Goal: Contribute content: Contribute content

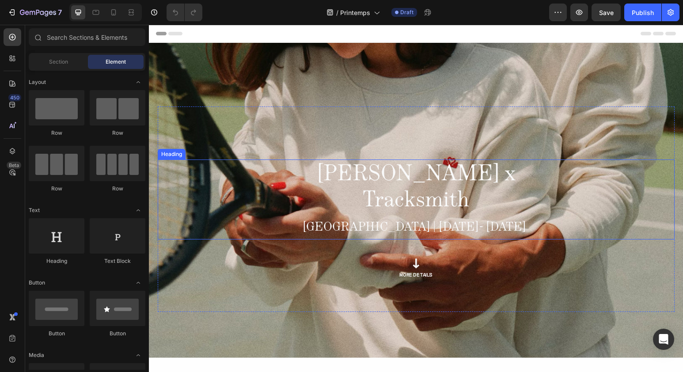
click at [410, 178] on span "[PERSON_NAME] x Tracksmith" at bounding box center [416, 185] width 199 height 61
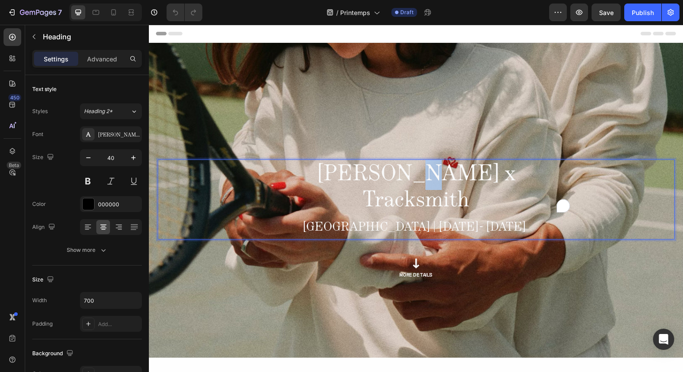
click at [397, 178] on span "[PERSON_NAME] x Tracksmith" at bounding box center [416, 185] width 199 height 61
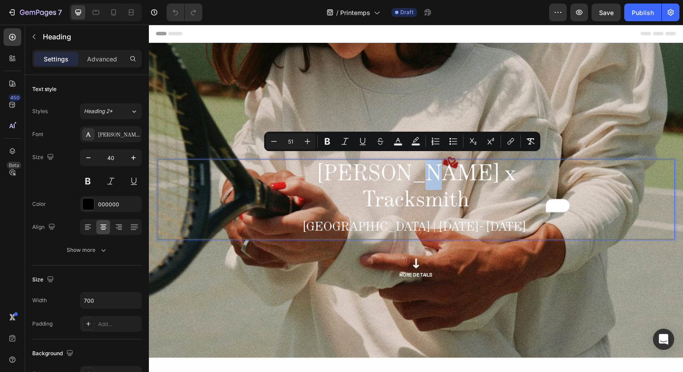
click at [406, 175] on span "[PERSON_NAME] x Tracksmith" at bounding box center [416, 185] width 199 height 61
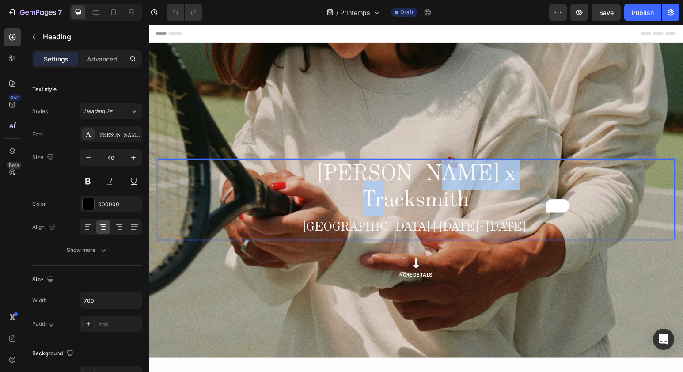
drag, startPoint x: 410, startPoint y: 174, endPoint x: 498, endPoint y: 174, distance: 88.0
click at [498, 174] on span "[PERSON_NAME] x Tracksmith" at bounding box center [416, 185] width 199 height 61
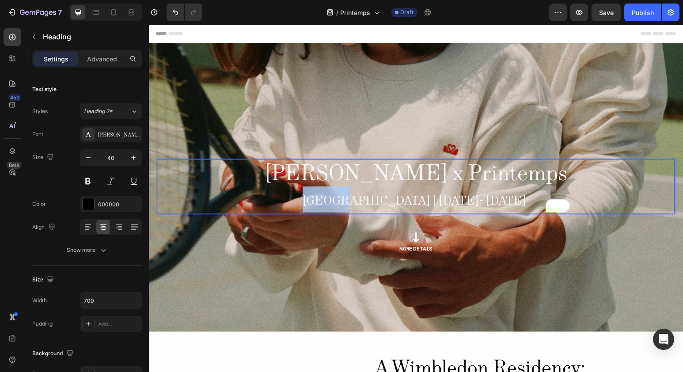
drag, startPoint x: 388, startPoint y: 202, endPoint x: 344, endPoint y: 201, distance: 43.8
click at [344, 201] on p "[PERSON_NAME] x Printemps [GEOGRAPHIC_DATA] | [DATE]- [DATE]" at bounding box center [417, 186] width 308 height 52
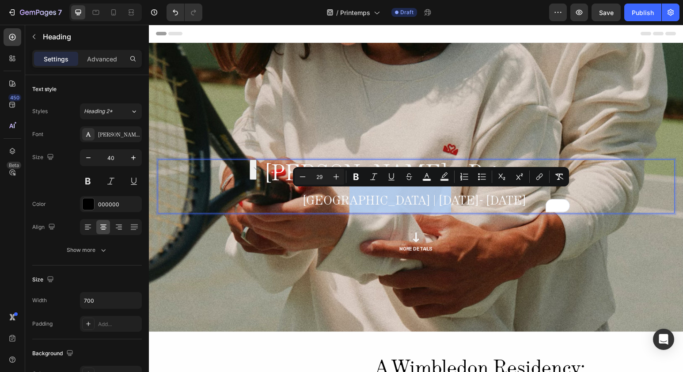
drag, startPoint x: 391, startPoint y: 199, endPoint x: 472, endPoint y: 198, distance: 80.9
click at [472, 198] on span "[GEOGRAPHIC_DATA] | [DATE]- [DATE]" at bounding box center [415, 200] width 224 height 20
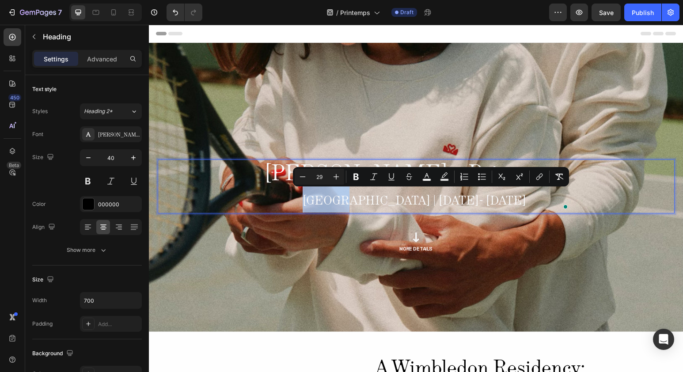
click at [451, 204] on span "[GEOGRAPHIC_DATA] | [DATE]- [DATE]" at bounding box center [415, 200] width 224 height 20
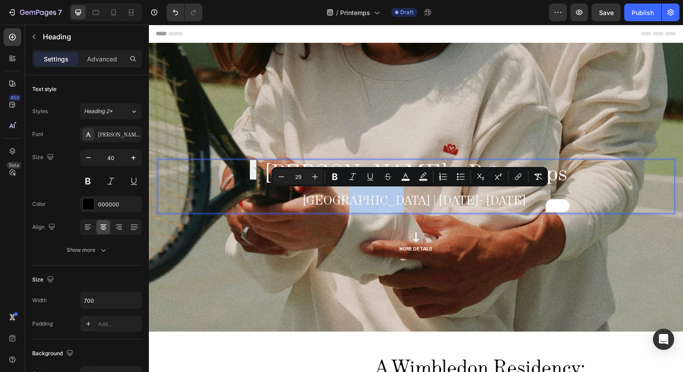
drag, startPoint x: 392, startPoint y: 202, endPoint x: 429, endPoint y: 203, distance: 36.7
click at [429, 203] on span "[GEOGRAPHIC_DATA] | [DATE]- [DATE]" at bounding box center [415, 200] width 224 height 20
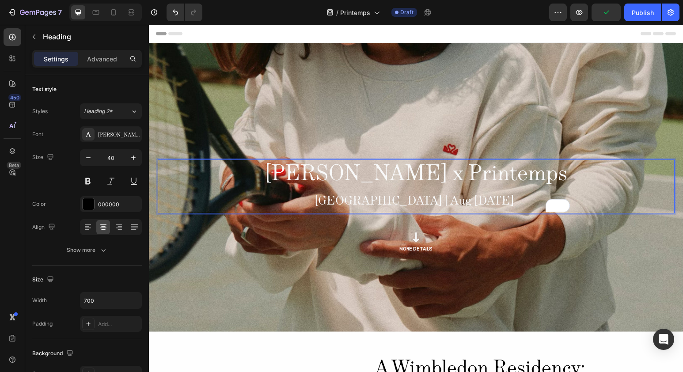
drag, startPoint x: 440, startPoint y: 201, endPoint x: 472, endPoint y: 203, distance: 31.9
click at [472, 203] on span "[GEOGRAPHIC_DATA] | Aug [DATE]" at bounding box center [415, 200] width 200 height 20
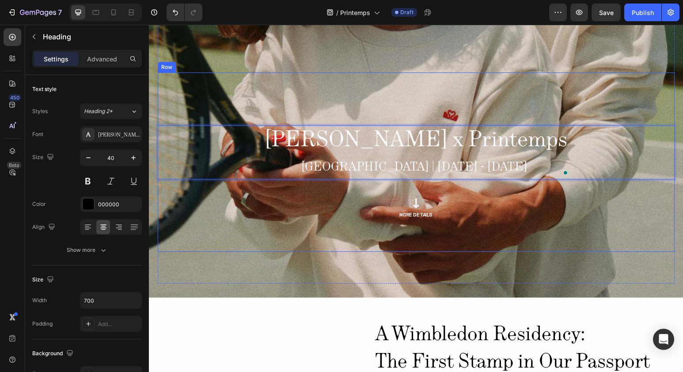
scroll to position [95, 0]
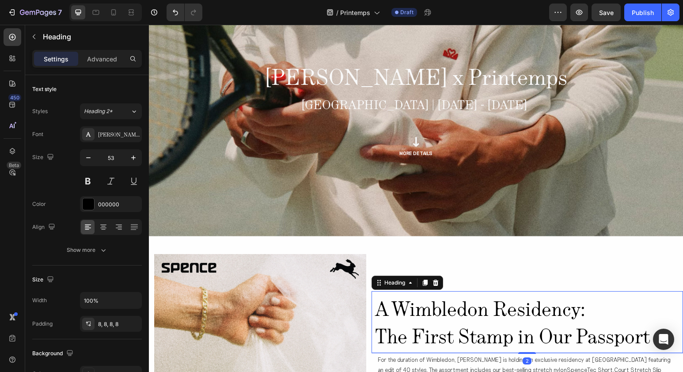
click at [458, 293] on span "A Wimbledon Residency:" at bounding box center [480, 309] width 210 height 32
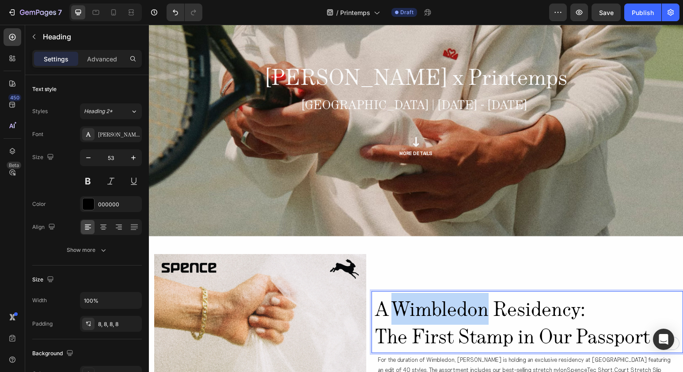
click at [408, 293] on span "A Wimbledon Residency:" at bounding box center [480, 309] width 210 height 32
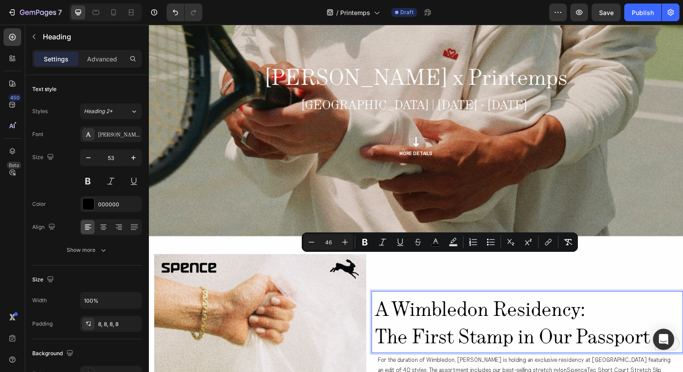
click at [557, 293] on span "A Wimbledon Residency:" at bounding box center [480, 309] width 210 height 32
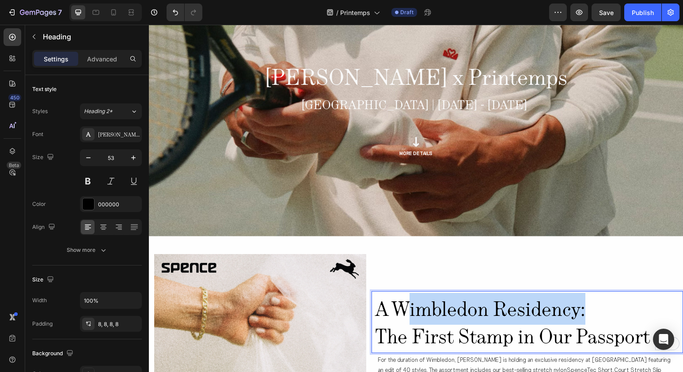
drag, startPoint x: 583, startPoint y: 274, endPoint x: 410, endPoint y: 274, distance: 173.3
click at [410, 295] on p "A Wimbledon Residency: The First Stamp in Our Passport" at bounding box center [527, 322] width 305 height 55
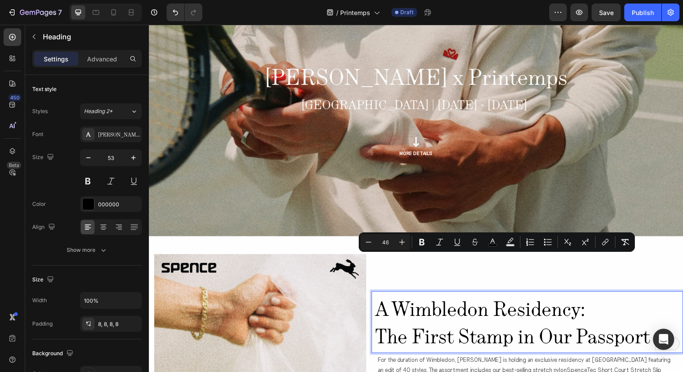
click at [642, 320] on span "The First Stamp in Our Passport" at bounding box center [512, 336] width 275 height 32
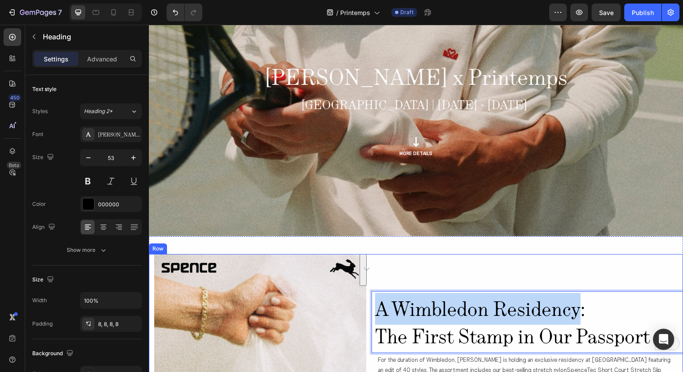
drag, startPoint x: 582, startPoint y: 278, endPoint x: 375, endPoint y: 275, distance: 206.9
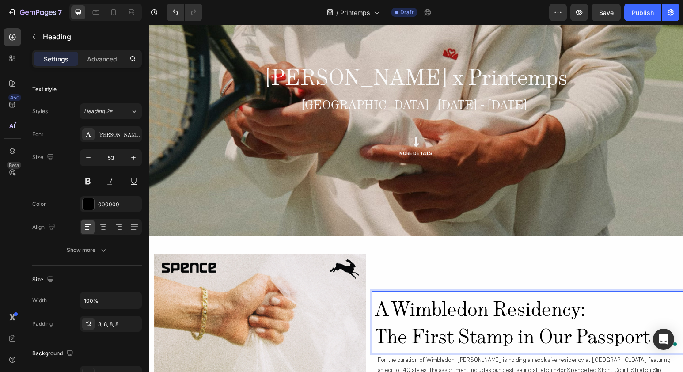
click at [446, 320] on span "The First Stamp in Our Passport" at bounding box center [512, 336] width 275 height 32
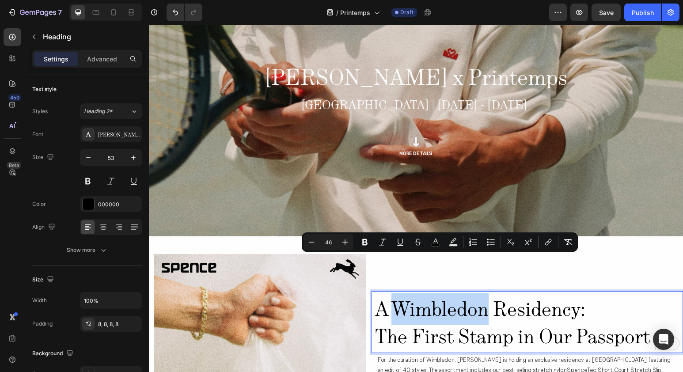
drag, startPoint x: 397, startPoint y: 272, endPoint x: 484, endPoint y: 274, distance: 87.5
click at [484, 293] on span "A Wimbledon Residency:" at bounding box center [480, 309] width 210 height 32
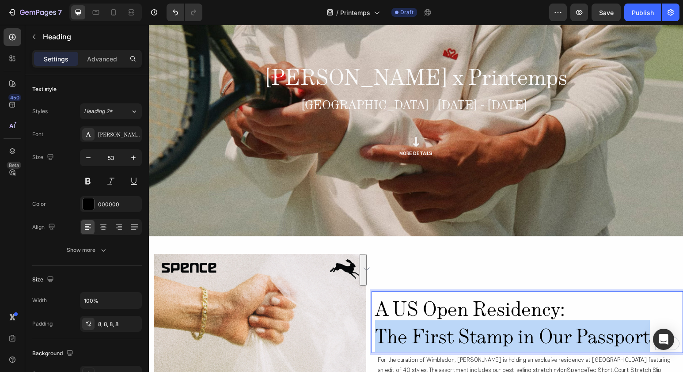
drag, startPoint x: 652, startPoint y: 303, endPoint x: 378, endPoint y: 305, distance: 274.0
click at [378, 305] on p "A US Open Residency: The First Stamp in Our Passport" at bounding box center [527, 322] width 305 height 55
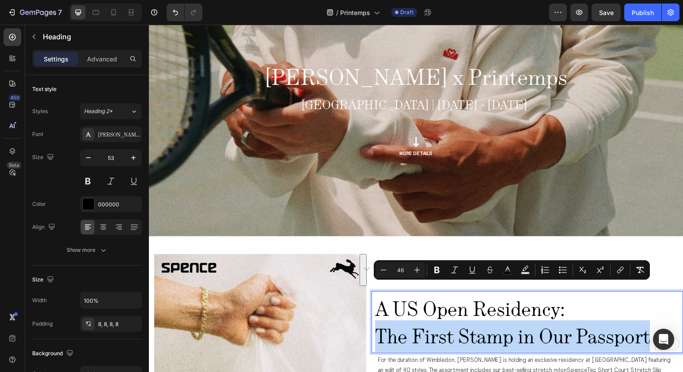
click at [405, 320] on span "The First Stamp in Our Passport" at bounding box center [512, 336] width 275 height 32
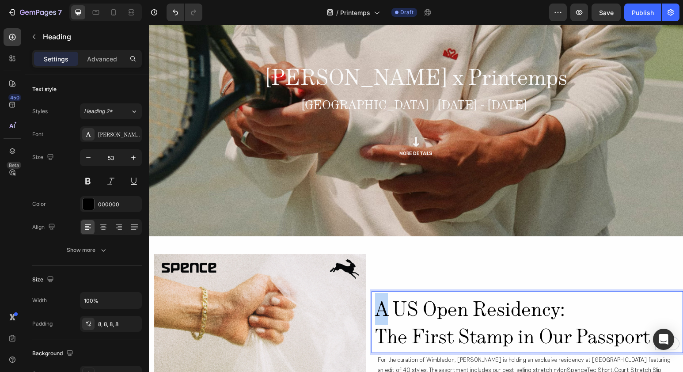
drag, startPoint x: 389, startPoint y: 278, endPoint x: 373, endPoint y: 278, distance: 15.9
click at [373, 291] on h2 "A US Open Residency: The First Stamp in Our Passport" at bounding box center [528, 322] width 312 height 62
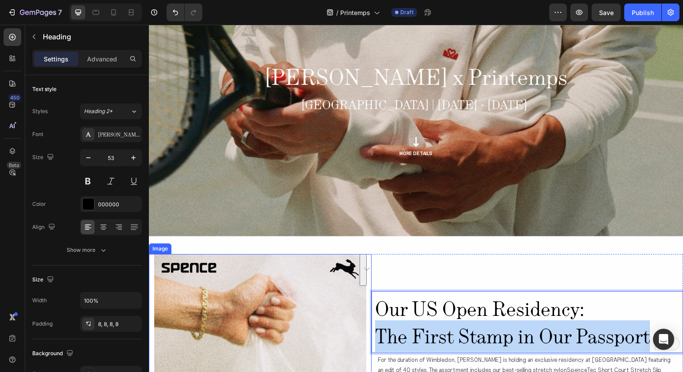
drag, startPoint x: 651, startPoint y: 301, endPoint x: 363, endPoint y: 305, distance: 288.2
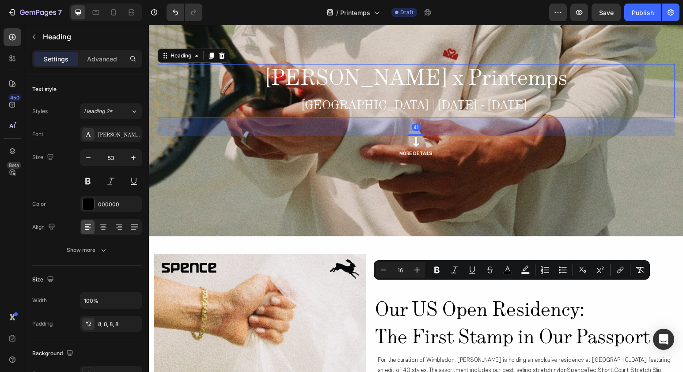
click at [426, 106] on span "[GEOGRAPHIC_DATA] | [DATE] - [DATE]" at bounding box center [414, 105] width 226 height 20
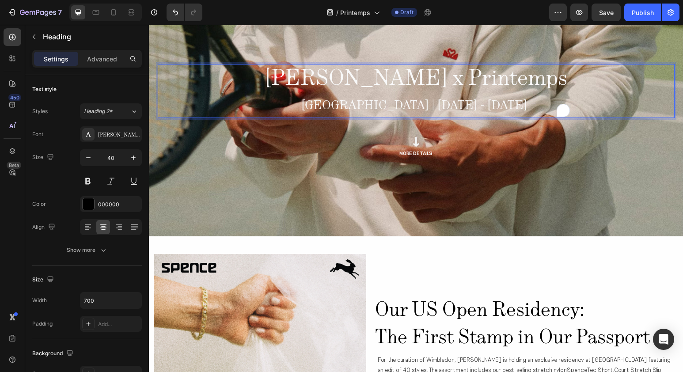
click at [421, 107] on span "[GEOGRAPHIC_DATA] | [DATE] - [DATE]" at bounding box center [414, 105] width 226 height 20
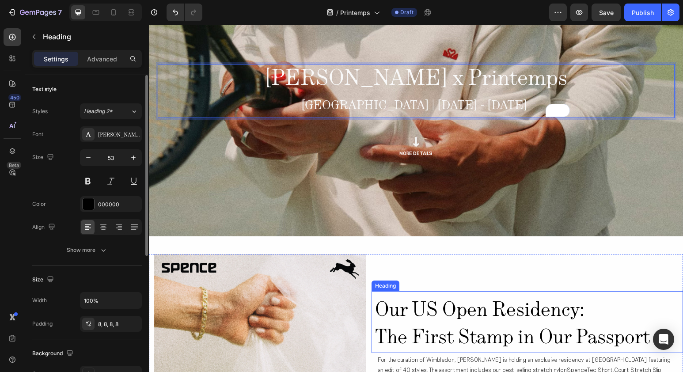
click at [441, 320] on span "The First Stamp in Our Passport" at bounding box center [512, 336] width 275 height 32
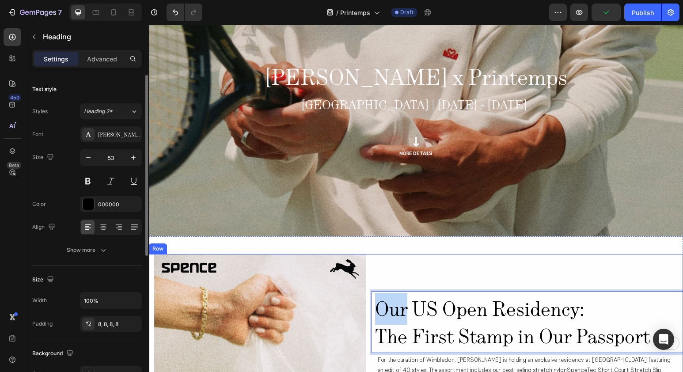
drag, startPoint x: 409, startPoint y: 275, endPoint x: 367, endPoint y: 275, distance: 42.0
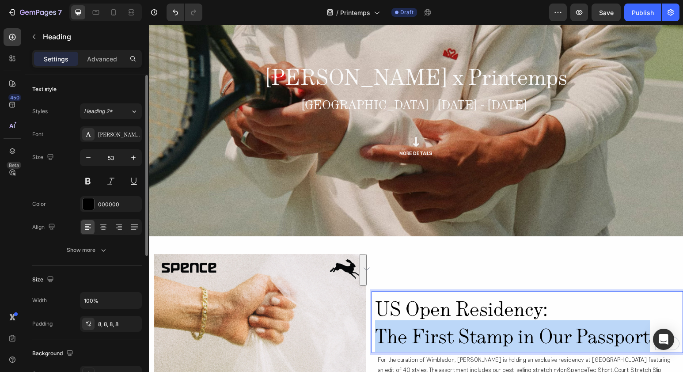
drag, startPoint x: 649, startPoint y: 299, endPoint x: 372, endPoint y: 298, distance: 277.1
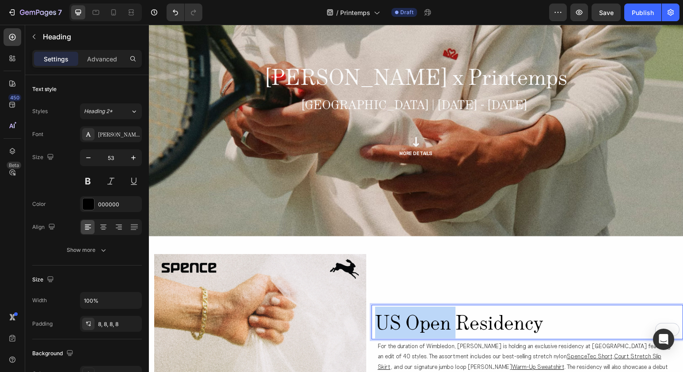
drag, startPoint x: 423, startPoint y: 272, endPoint x: 361, endPoint y: 270, distance: 62.4
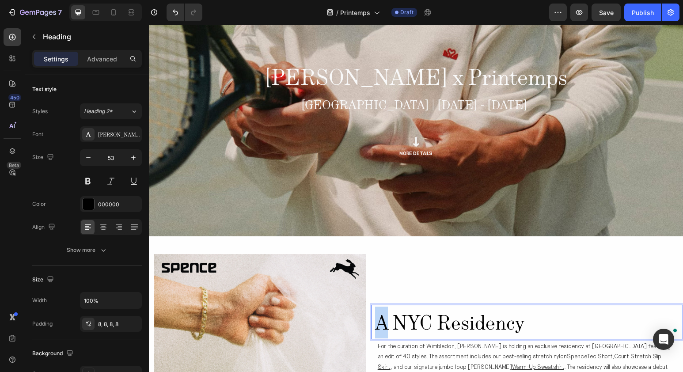
drag, startPoint x: 382, startPoint y: 274, endPoint x: 362, endPoint y: 272, distance: 19.5
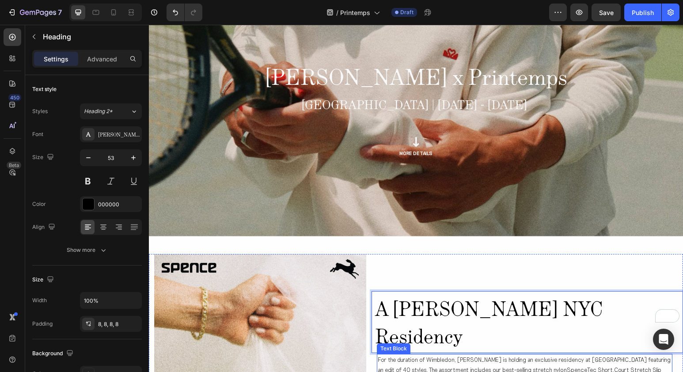
click at [404, 355] on p "For the duration of Wimbledon, [PERSON_NAME] is holding an exclusive residency …" at bounding box center [525, 376] width 294 height 42
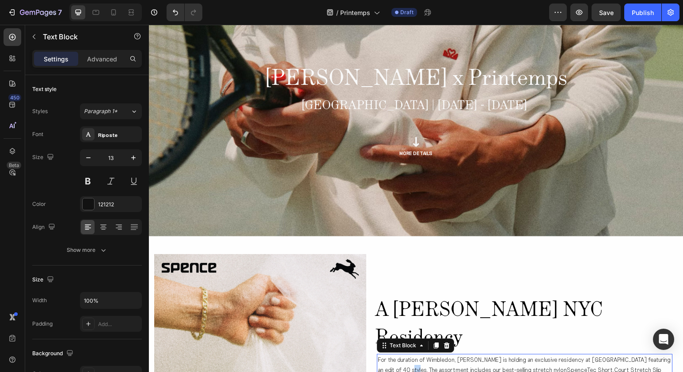
click at [404, 355] on p "For the duration of Wimbledon, [PERSON_NAME] is holding an exclusive residency …" at bounding box center [525, 376] width 294 height 42
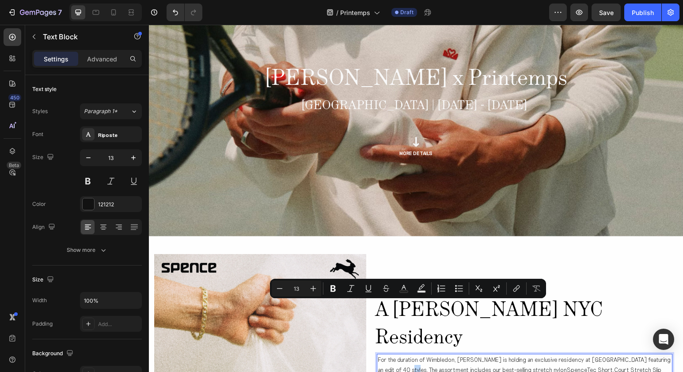
click at [404, 355] on p "For the duration of Wimbledon, [PERSON_NAME] is holding an exclusive residency …" at bounding box center [525, 376] width 294 height 42
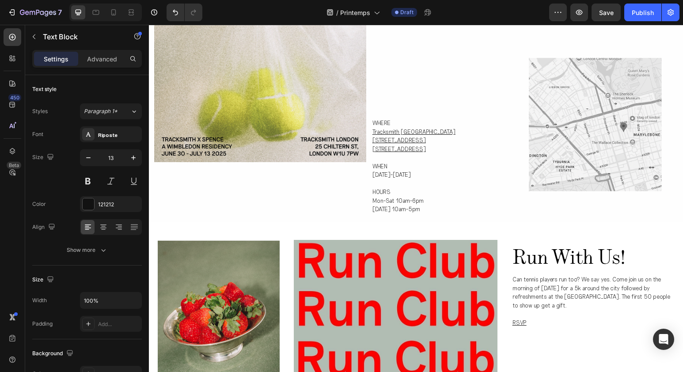
scroll to position [445, 0]
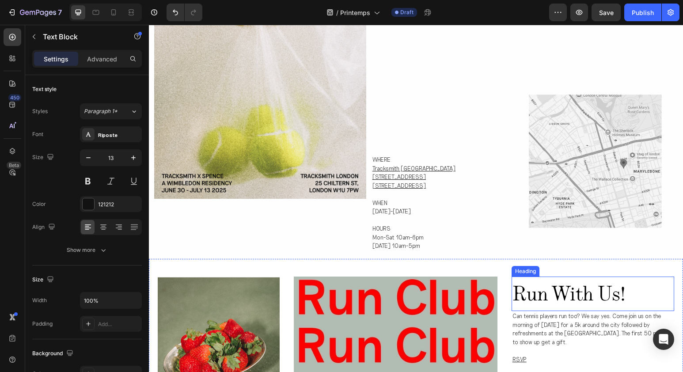
click at [596, 278] on span "run with us!" at bounding box center [569, 294] width 113 height 32
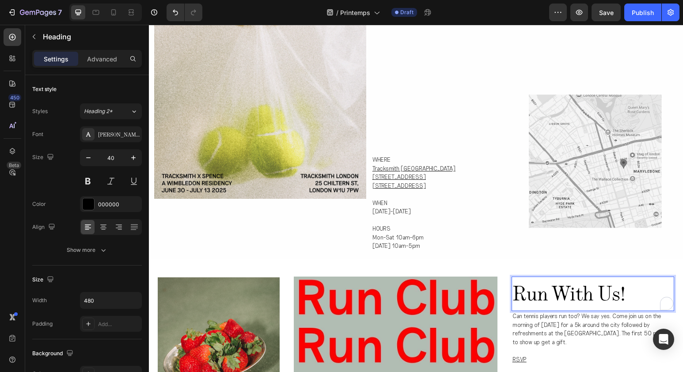
click at [631, 278] on p "run with us!" at bounding box center [593, 294] width 161 height 33
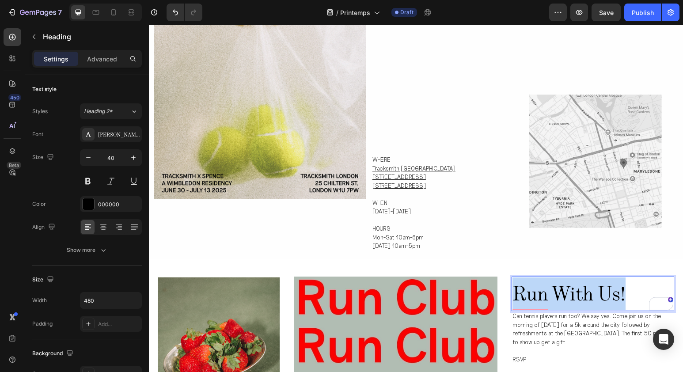
drag, startPoint x: 631, startPoint y: 256, endPoint x: 496, endPoint y: 254, distance: 135.3
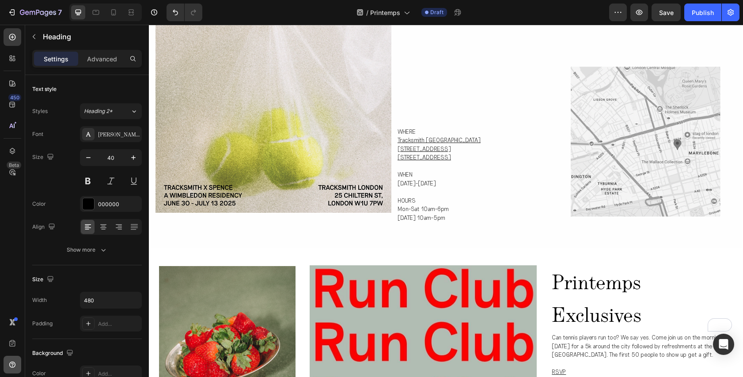
scroll to position [436, 0]
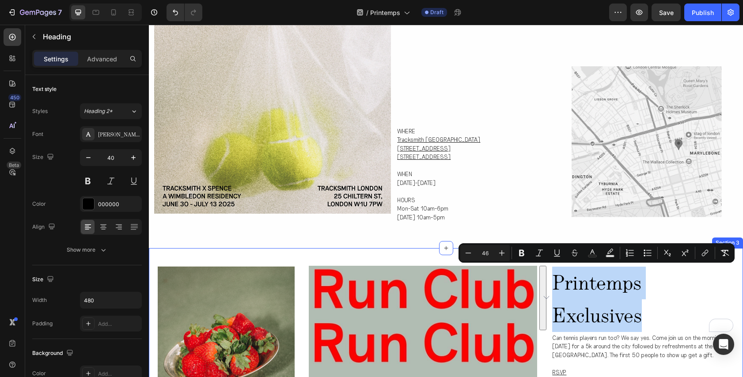
drag, startPoint x: 647, startPoint y: 314, endPoint x: 547, endPoint y: 279, distance: 105.4
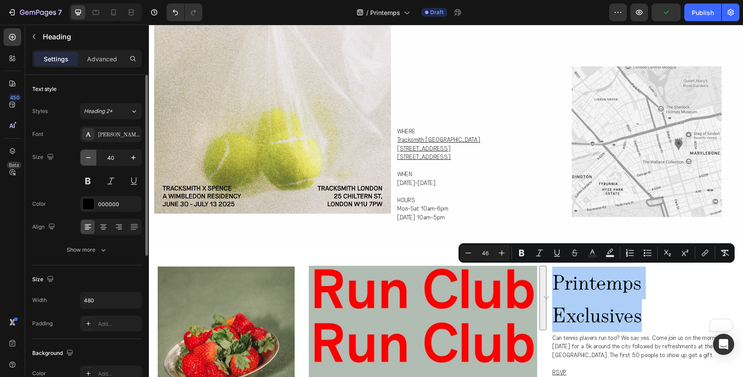
click at [91, 158] on icon "button" at bounding box center [88, 157] width 9 height 9
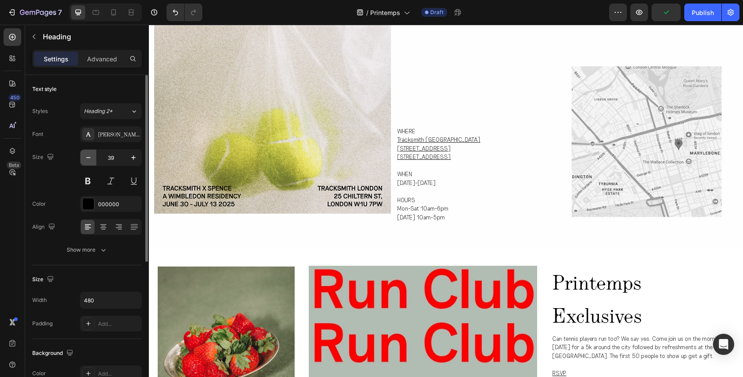
click at [90, 158] on icon "button" at bounding box center [88, 157] width 9 height 9
click at [557, 310] on span "Printemps exclusives" at bounding box center [597, 299] width 90 height 65
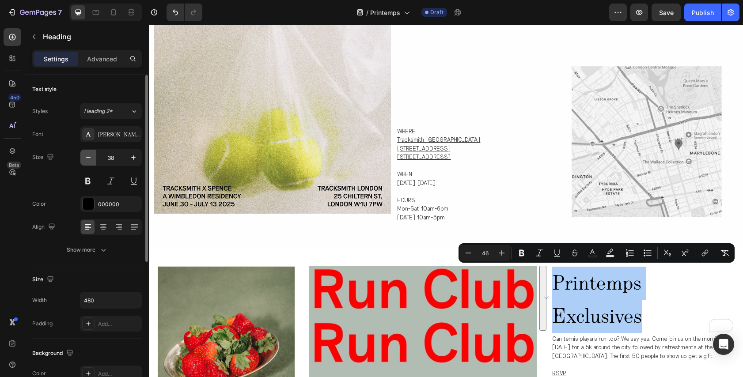
click at [88, 158] on icon "button" at bounding box center [88, 157] width 9 height 9
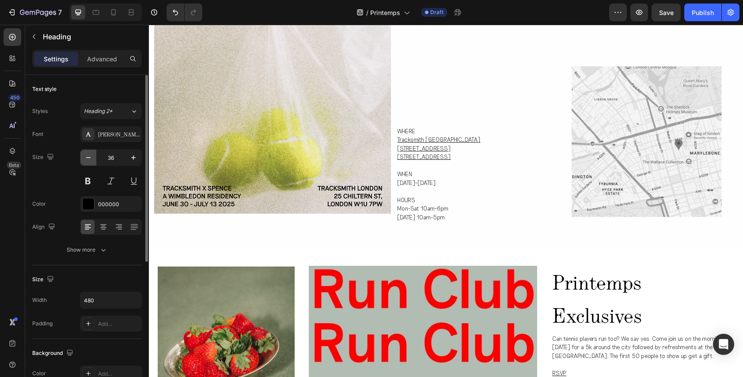
click at [88, 158] on icon "button" at bounding box center [88, 157] width 9 height 9
click at [131, 156] on icon "button" at bounding box center [133, 157] width 9 height 9
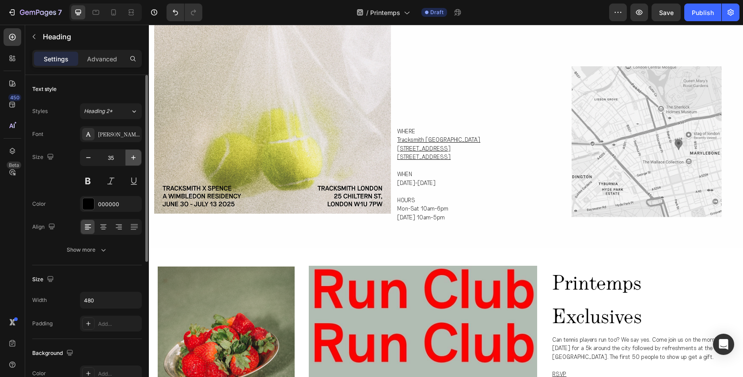
click at [131, 156] on icon "button" at bounding box center [133, 157] width 9 height 9
click at [133, 160] on icon "button" at bounding box center [133, 157] width 9 height 9
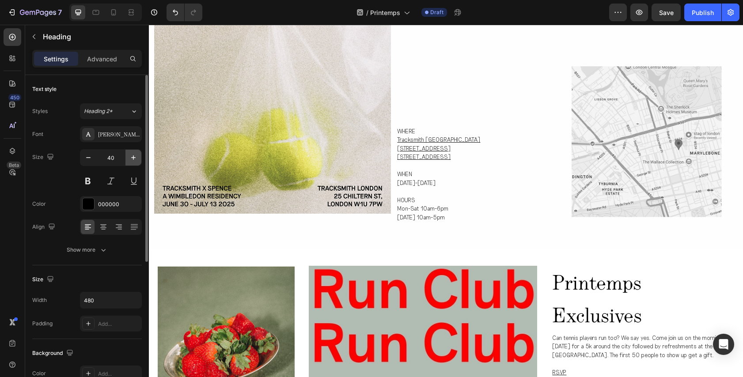
click at [133, 160] on icon "button" at bounding box center [133, 157] width 9 height 9
type input "41"
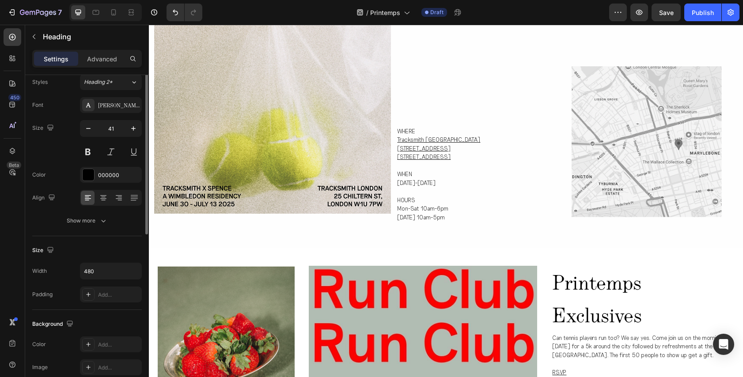
scroll to position [116, 0]
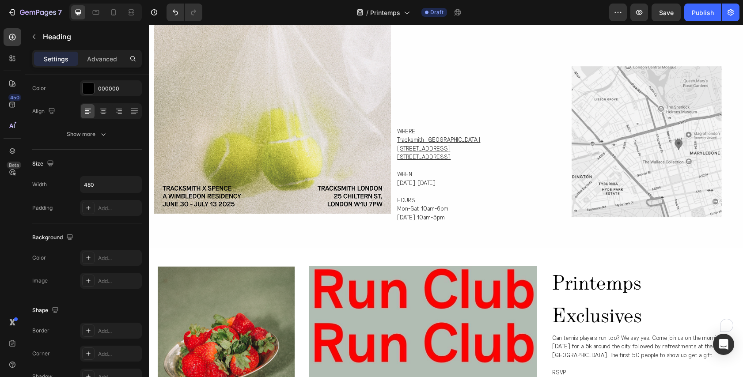
click at [560, 293] on span "Printemps exclusives" at bounding box center [597, 299] width 90 height 65
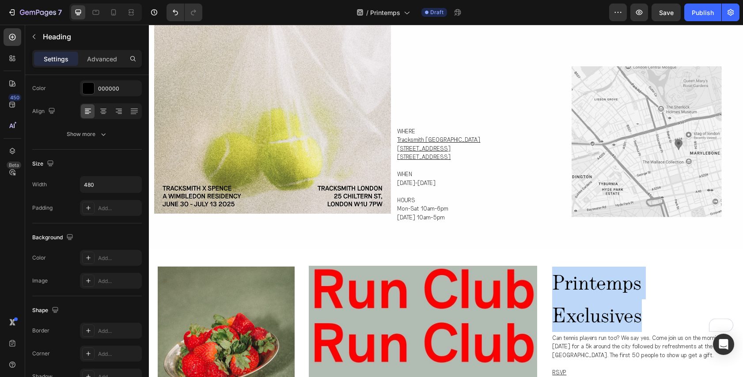
drag, startPoint x: 556, startPoint y: 282, endPoint x: 648, endPoint y: 317, distance: 98.5
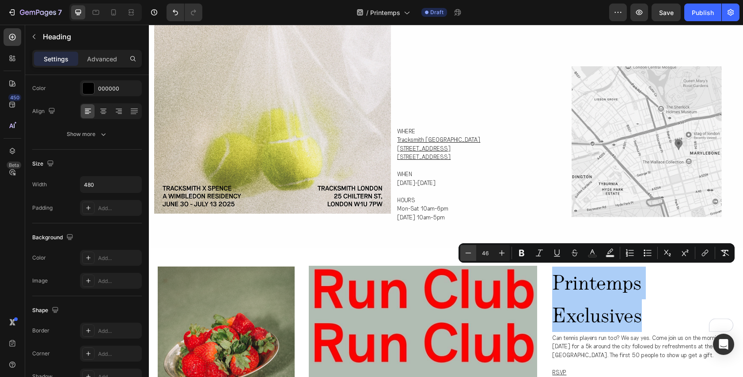
click at [469, 253] on icon "Editor contextual toolbar" at bounding box center [468, 253] width 9 height 9
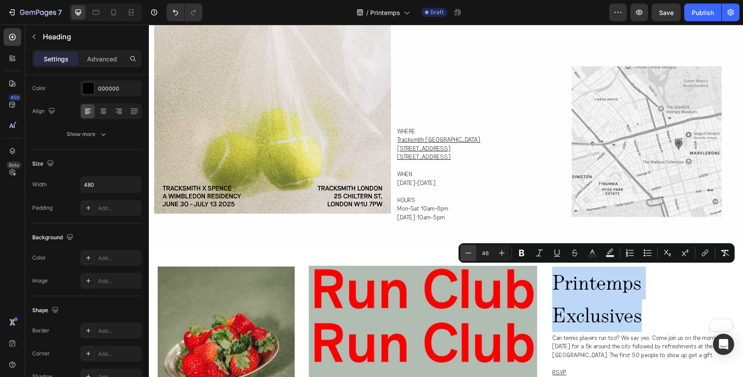
type input "45"
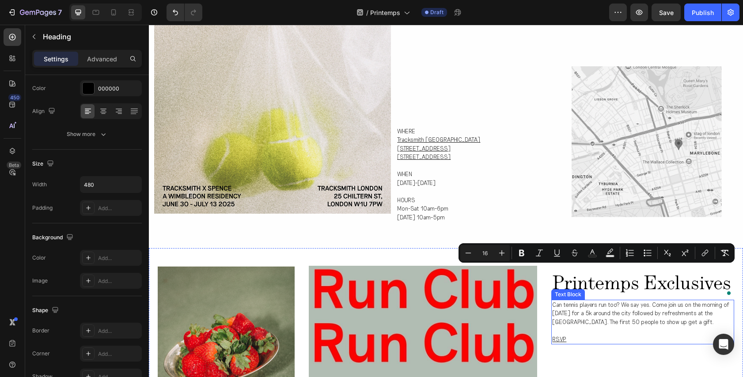
click at [648, 327] on p "Can tennis players run too? We say yes. Come join us on the morning of [DATE] f…" at bounding box center [642, 314] width 181 height 26
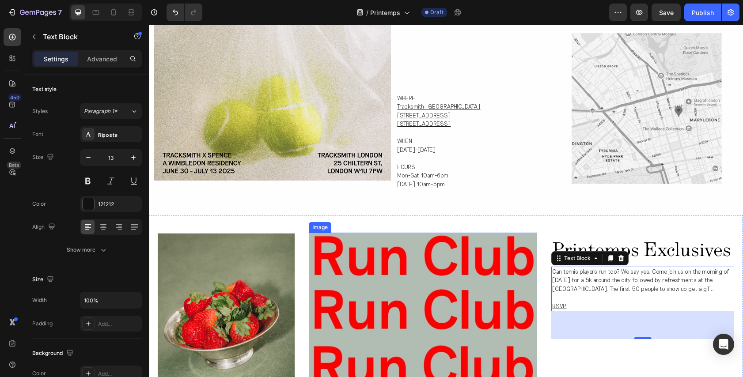
scroll to position [396, 0]
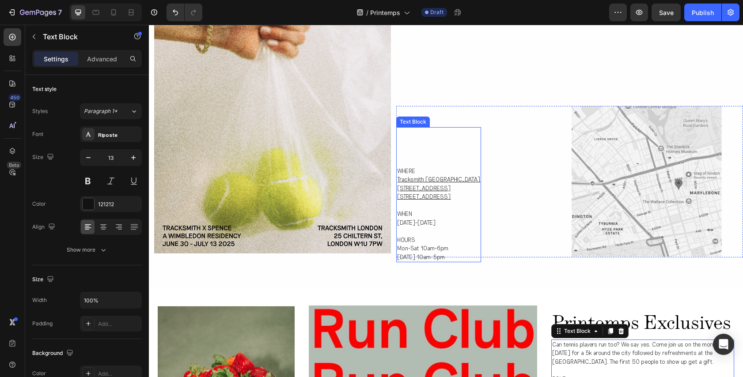
click at [437, 187] on p "[STREET_ADDRESS]" at bounding box center [438, 188] width 83 height 9
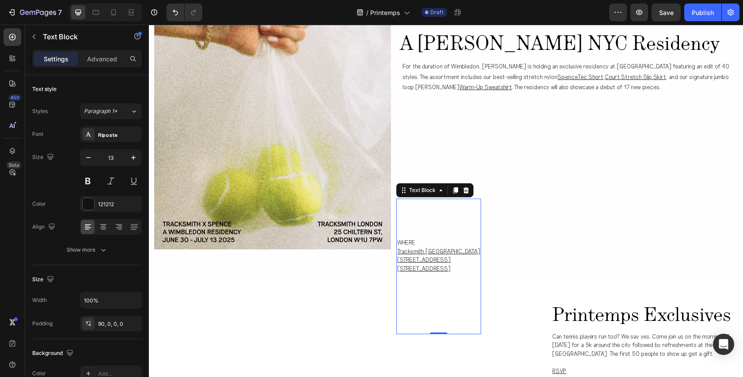
scroll to position [396, 0]
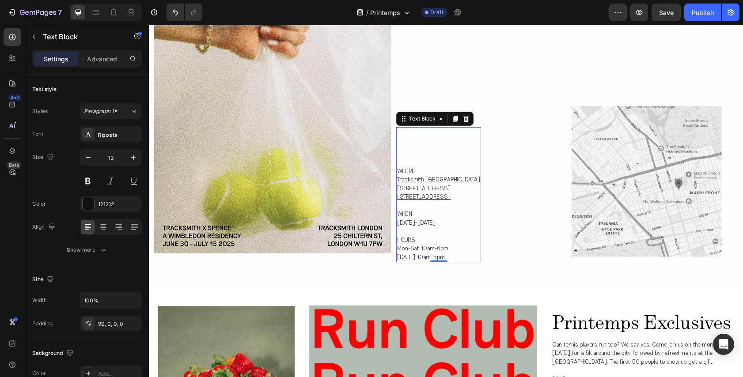
click at [446, 198] on p "[STREET_ADDRESS]" at bounding box center [438, 197] width 83 height 9
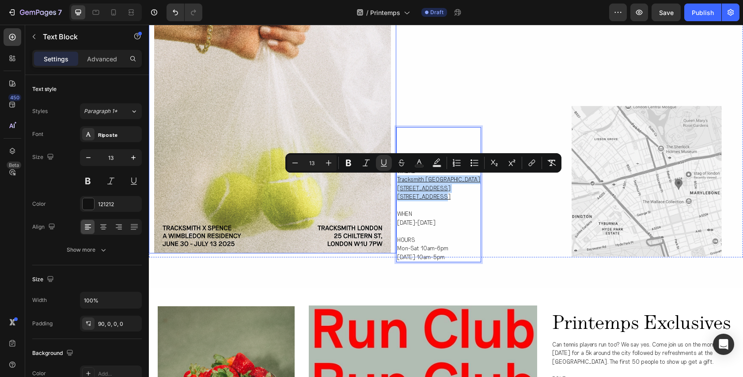
drag, startPoint x: 446, startPoint y: 198, endPoint x: 393, endPoint y: 183, distance: 55.0
click at [393, 183] on div "Image A Spence NYC Residency Heading A Wimbledon Residency: The First Stamp in …" at bounding box center [446, 106] width 594 height 304
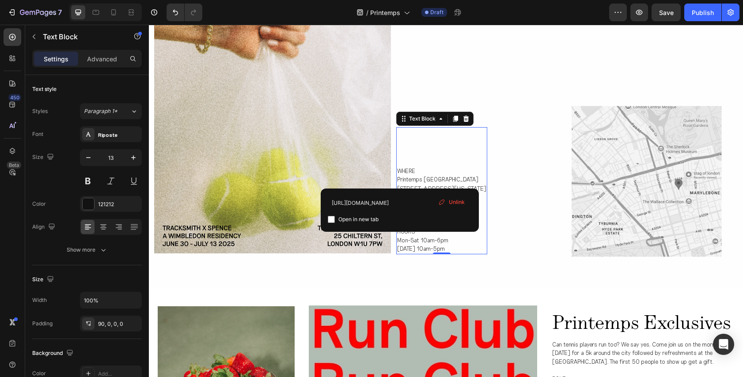
click at [448, 200] on div "Unlink" at bounding box center [452, 202] width 34 height 11
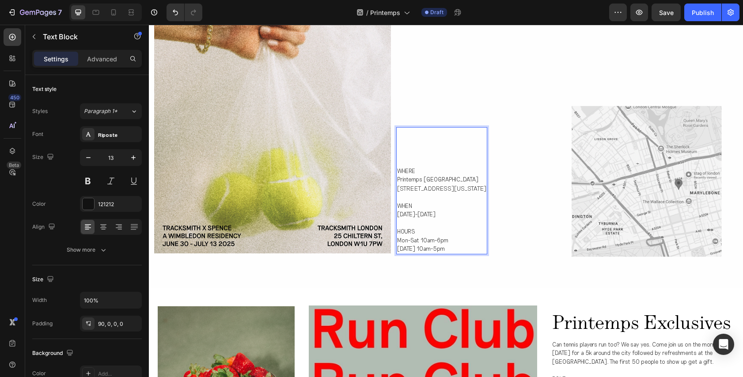
click at [450, 189] on span "1 Wall St, New York, NY 10005" at bounding box center [441, 189] width 89 height 8
drag, startPoint x: 441, startPoint y: 224, endPoint x: 399, endPoint y: 224, distance: 42.0
click at [399, 224] on p "[DATE]-[DATE]" at bounding box center [442, 224] width 91 height 9
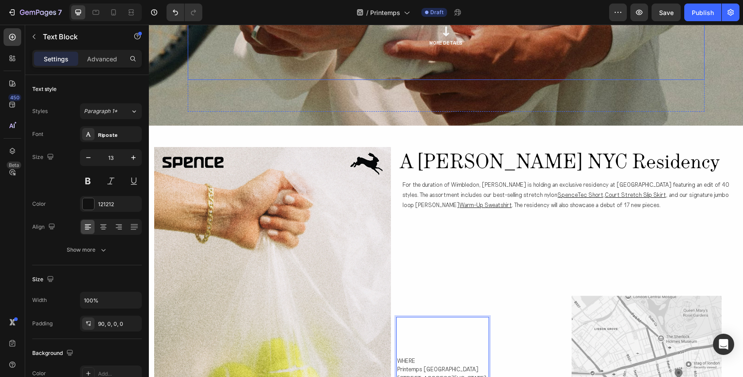
scroll to position [374, 0]
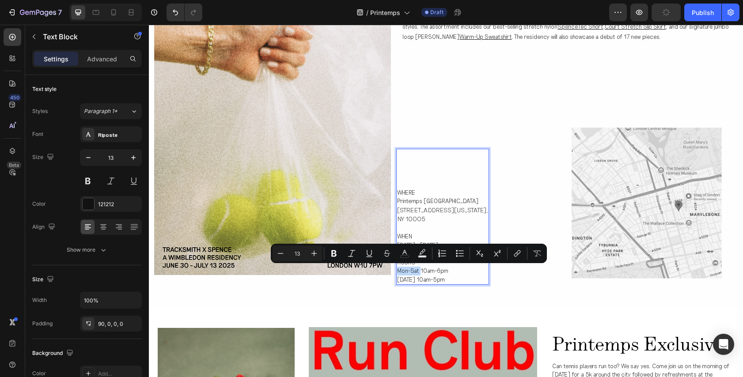
drag, startPoint x: 398, startPoint y: 271, endPoint x: 420, endPoint y: 274, distance: 22.8
click at [420, 274] on p "Mon-Sat 10am-6pm" at bounding box center [442, 271] width 91 height 9
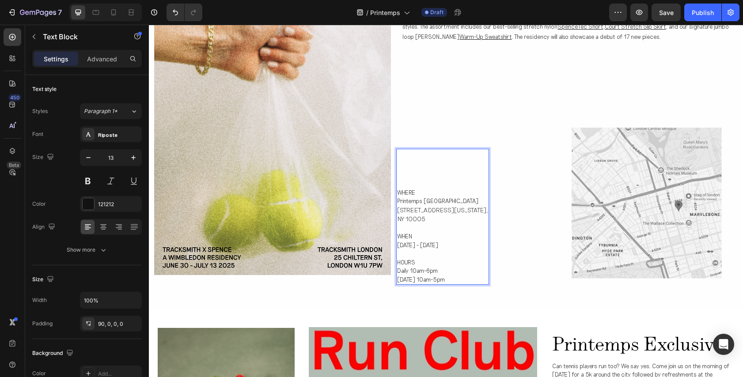
click at [432, 276] on p "[DATE] 10am-5pm" at bounding box center [442, 280] width 91 height 9
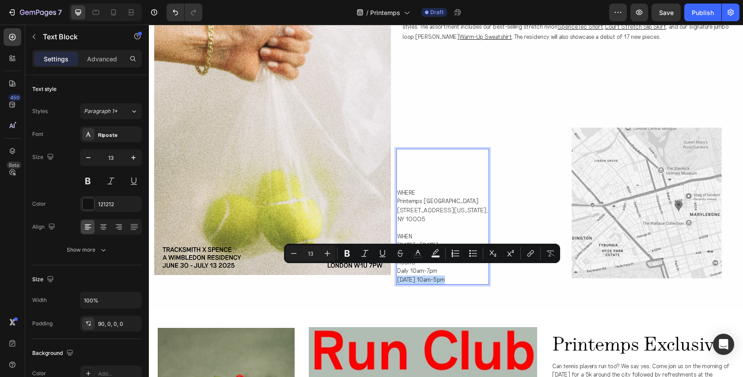
drag, startPoint x: 444, startPoint y: 273, endPoint x: 448, endPoint y: 278, distance: 7.0
click at [448, 278] on div "WHERE Printemps NYC 1 Wall St, New York, NY 10005 WHEN Aug 18 - Sept 17 HOURS D…" at bounding box center [442, 217] width 93 height 137
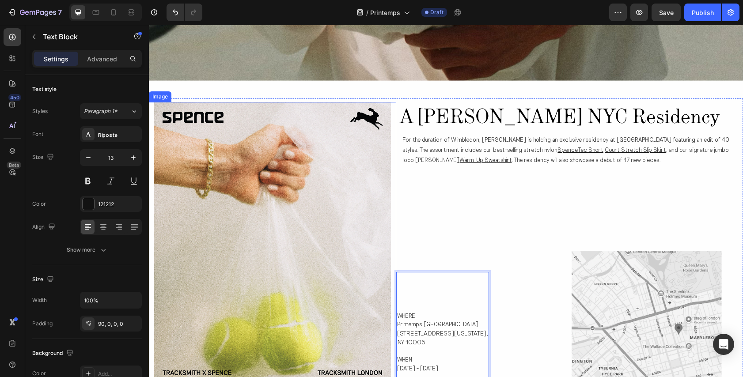
scroll to position [283, 0]
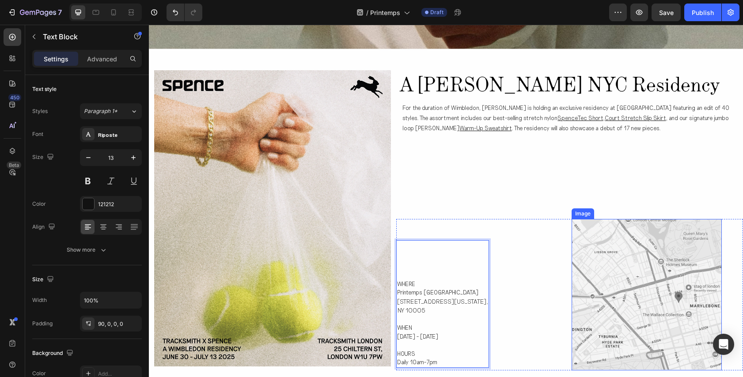
click at [613, 264] on img at bounding box center [647, 295] width 150 height 152
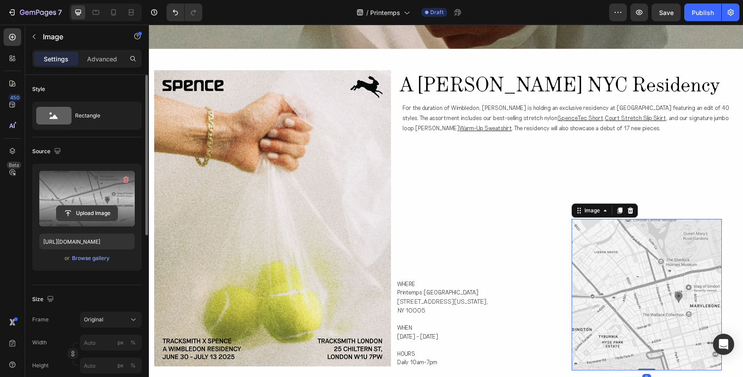
click at [100, 212] on input "file" at bounding box center [87, 213] width 61 height 15
click at [124, 179] on icon "button" at bounding box center [126, 179] width 9 height 9
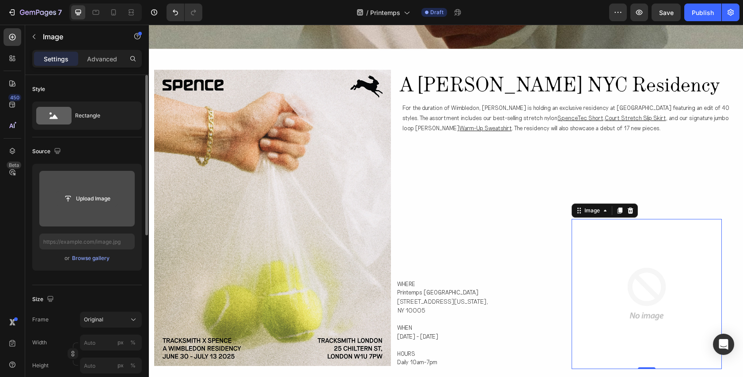
click at [100, 203] on input "file" at bounding box center [87, 198] width 61 height 15
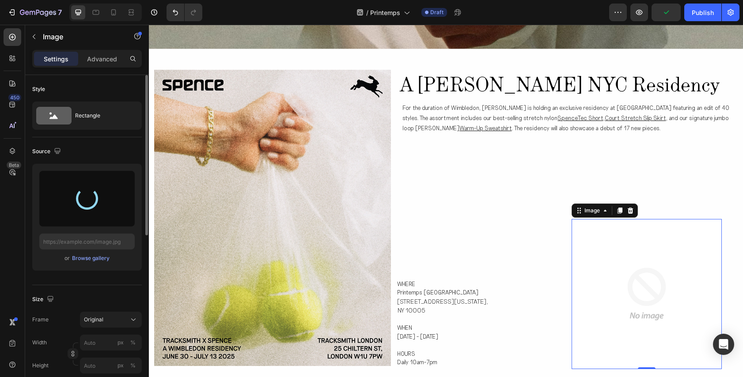
type input "https://cdn.shopify.com/s/files/1/0891/3243/3713/files/gempages_565885988937663…"
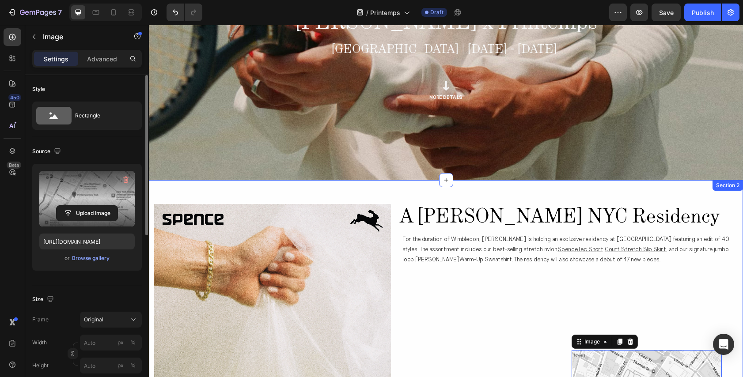
scroll to position [0, 0]
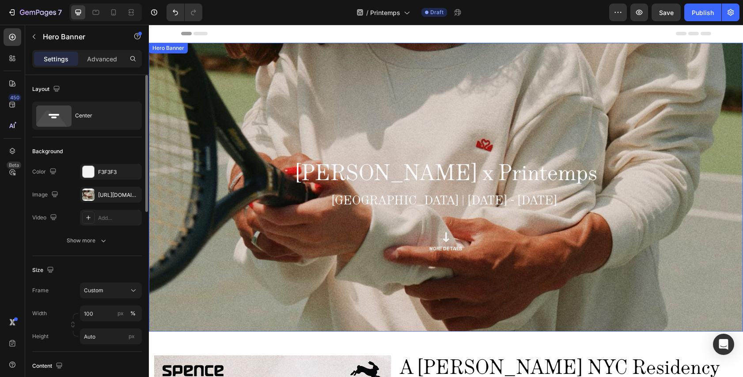
click at [164, 106] on div "Background Image" at bounding box center [446, 187] width 594 height 289
click at [127, 194] on button "button" at bounding box center [132, 195] width 11 height 11
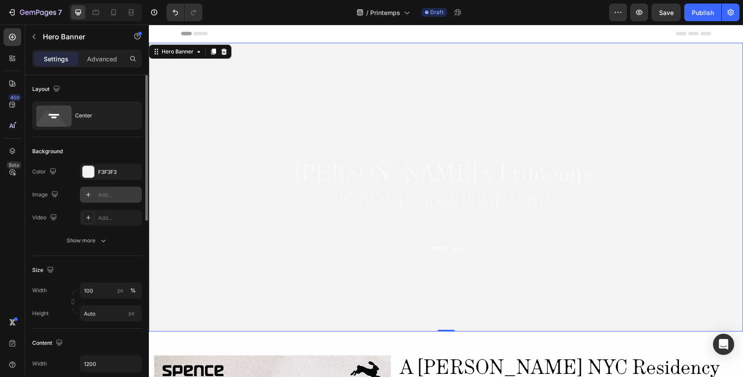
click at [107, 197] on div "Add..." at bounding box center [119, 195] width 42 height 8
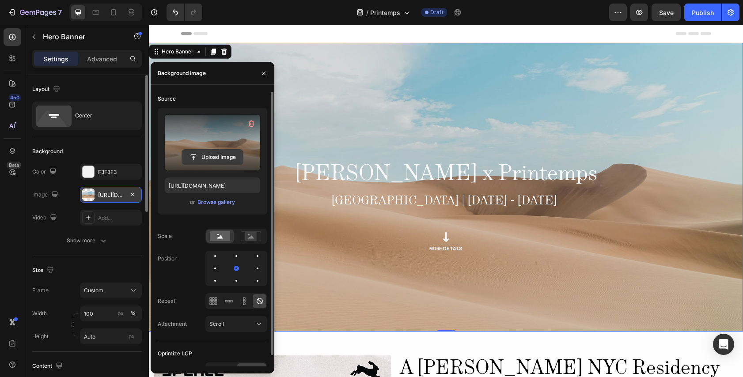
click at [217, 156] on input "file" at bounding box center [212, 157] width 61 height 15
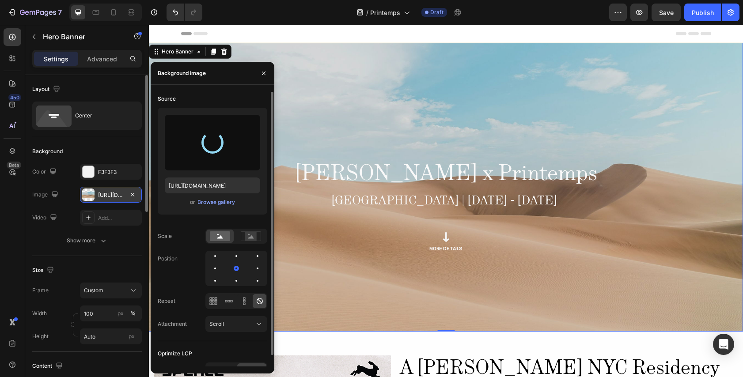
type input "https://cdn.shopify.com/s/files/1/0891/3243/3713/files/gempages_565885988937663…"
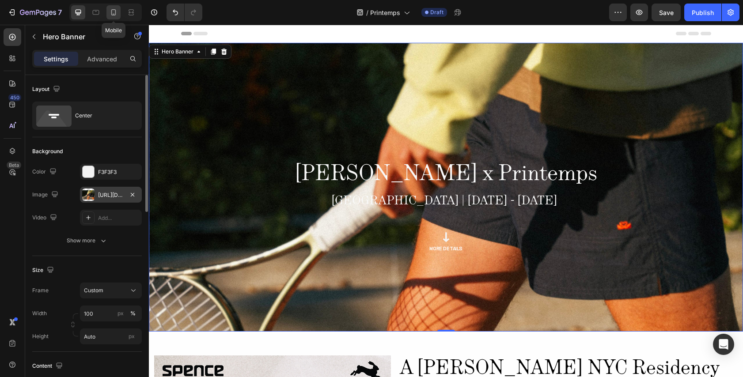
click at [113, 11] on icon at bounding box center [113, 12] width 9 height 9
type input "100%"
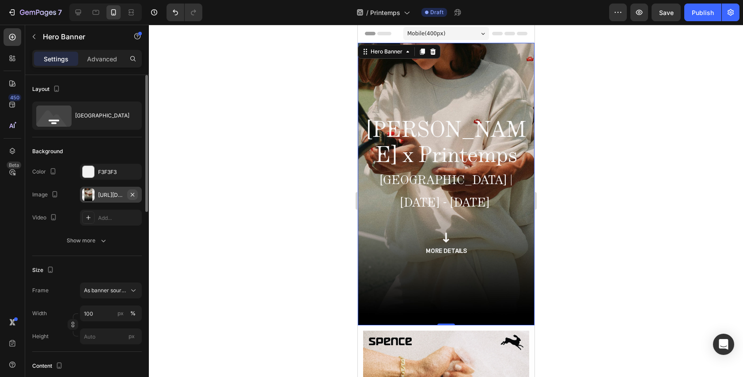
click at [130, 193] on icon "button" at bounding box center [132, 194] width 7 height 7
type input "Auto"
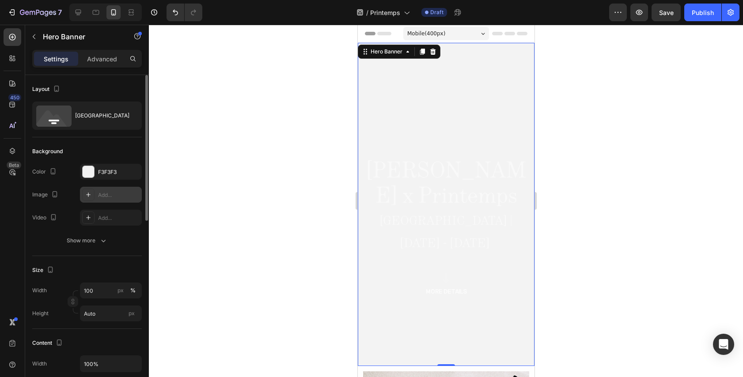
click at [104, 193] on div "Add..." at bounding box center [119, 195] width 42 height 8
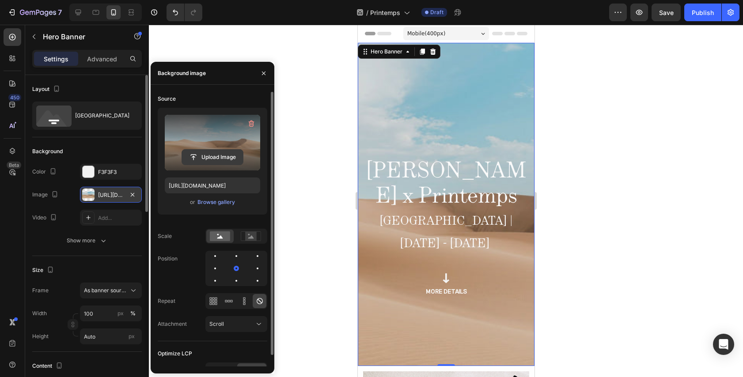
click at [220, 156] on input "file" at bounding box center [212, 157] width 61 height 15
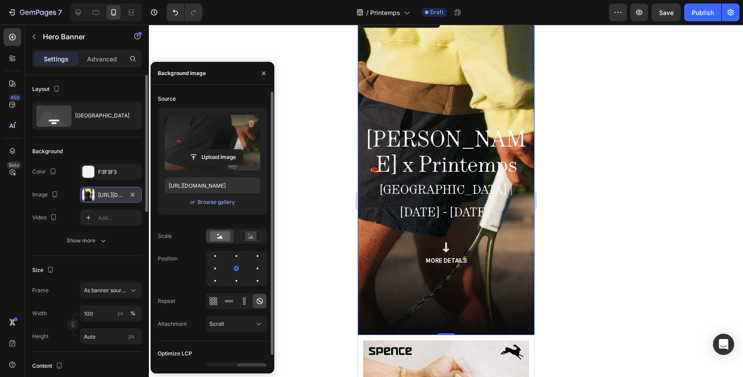
scroll to position [40, 0]
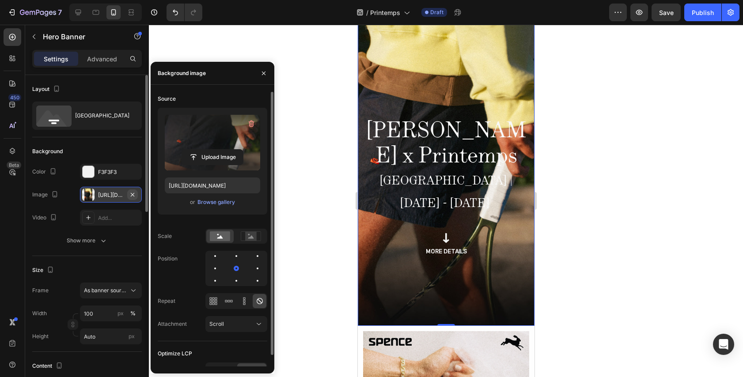
click at [130, 195] on icon "button" at bounding box center [132, 194] width 7 height 7
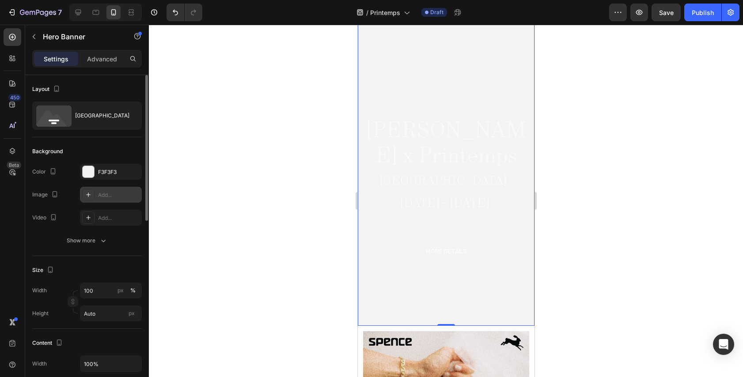
click at [106, 198] on div "Add..." at bounding box center [119, 195] width 42 height 8
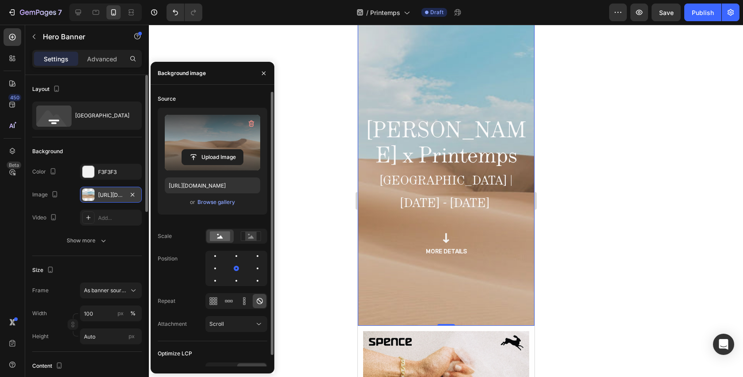
click at [205, 137] on label at bounding box center [212, 143] width 95 height 56
click at [205, 150] on input "file" at bounding box center [212, 157] width 61 height 15
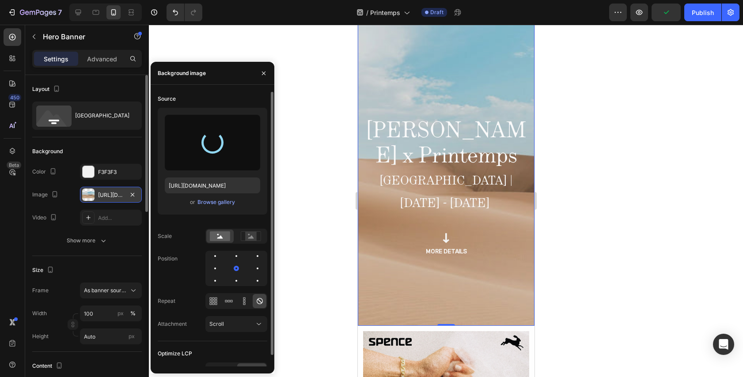
type input "https://cdn.shopify.com/s/files/1/0891/3243/3713/files/gempages_565885988937663…"
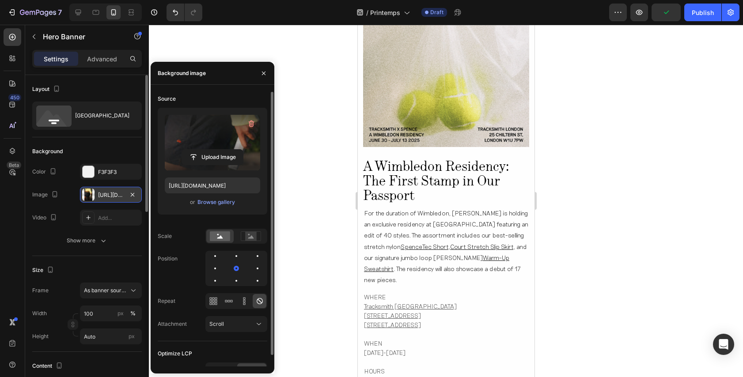
scroll to position [398, 0]
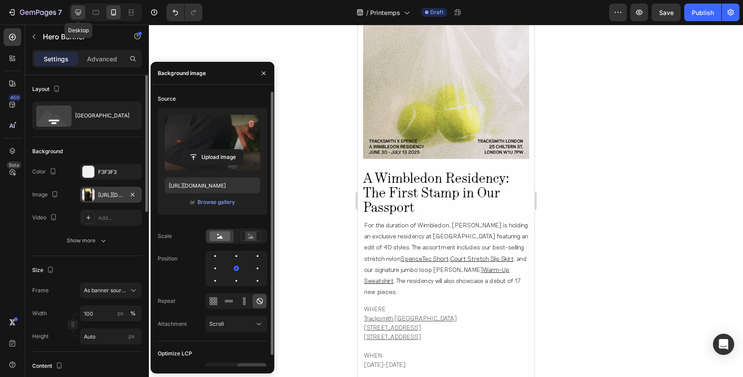
click at [77, 10] on icon at bounding box center [78, 12] width 9 height 9
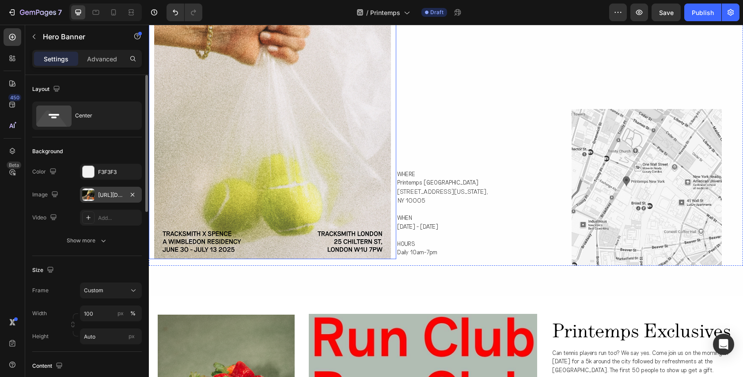
scroll to position [353, 0]
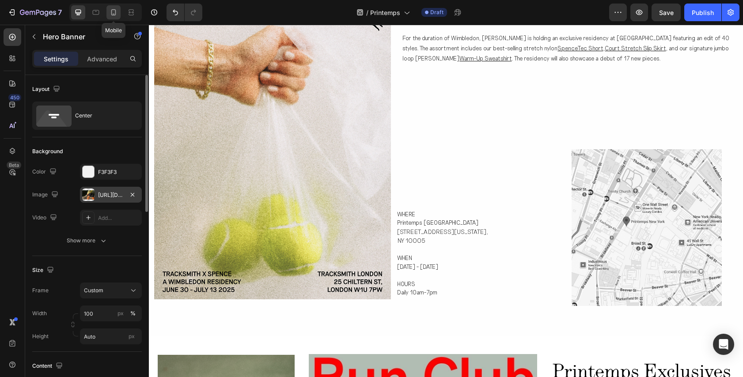
click at [111, 14] on icon at bounding box center [113, 12] width 5 height 6
type input "100%"
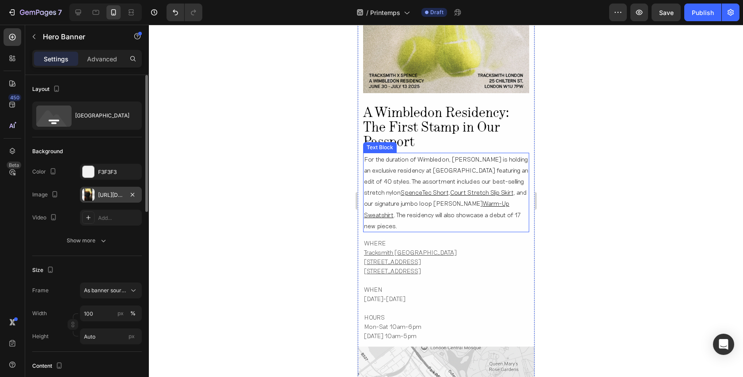
scroll to position [655, 0]
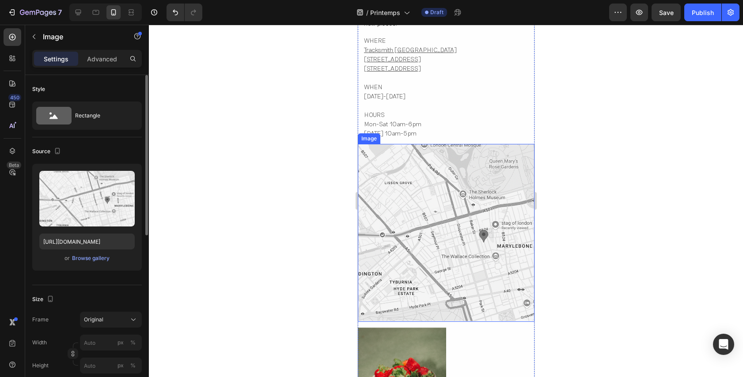
click at [388, 233] on img at bounding box center [446, 233] width 177 height 178
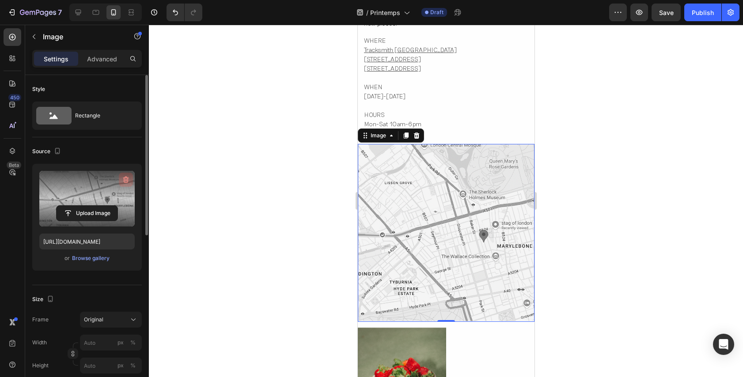
click at [123, 176] on icon "button" at bounding box center [126, 179] width 9 height 9
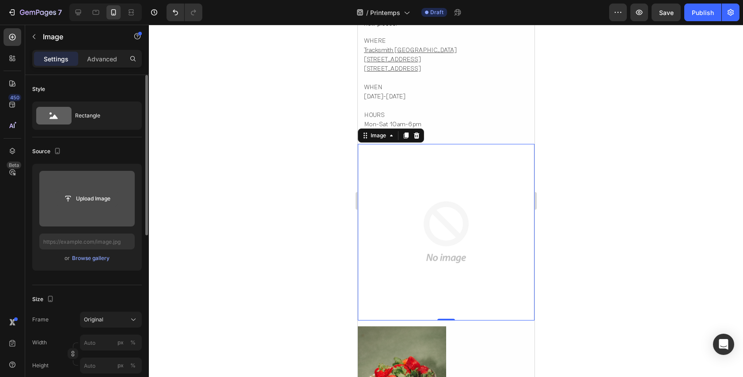
click at [99, 197] on input "file" at bounding box center [87, 198] width 61 height 15
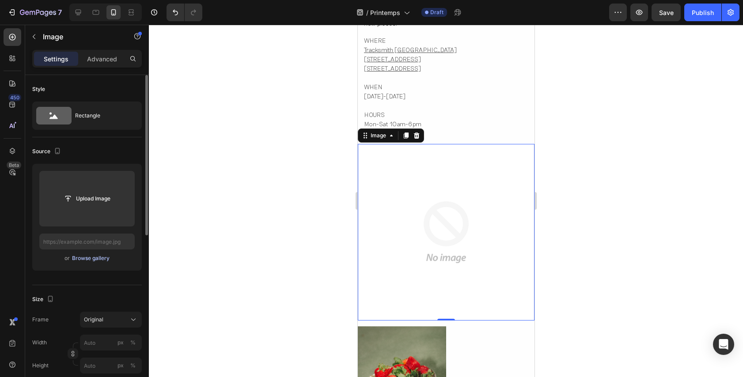
click at [81, 258] on div "Browse gallery" at bounding box center [91, 259] width 38 height 8
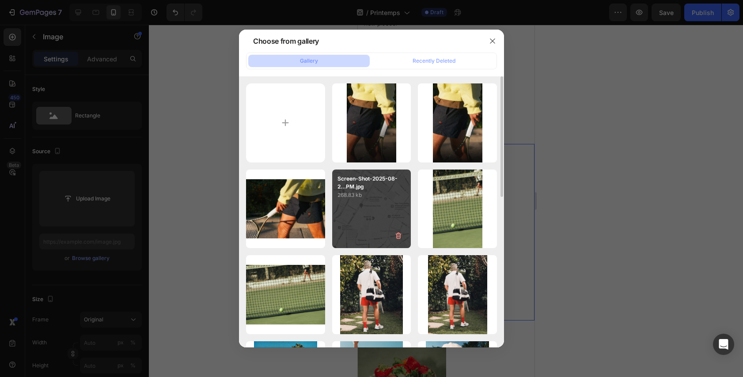
click at [376, 207] on div "Screen-Shot-2025-08-2...PM.jpg 268.83 kb" at bounding box center [371, 209] width 79 height 79
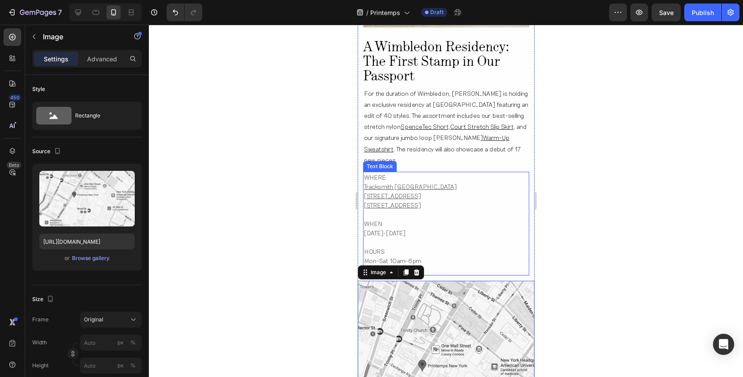
scroll to position [496, 0]
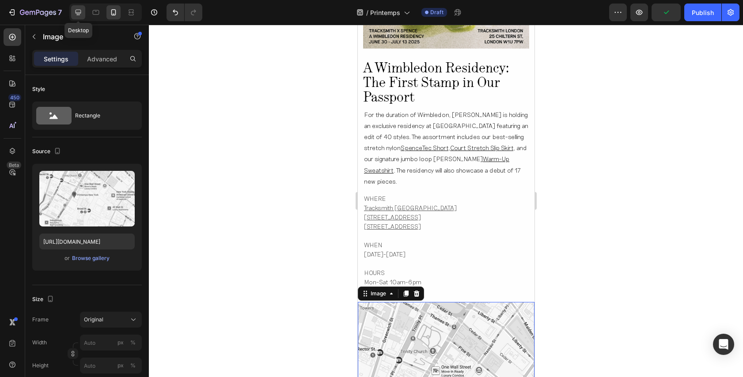
click at [79, 11] on icon at bounding box center [78, 12] width 9 height 9
type input "https://cdn.shopify.com/s/files/1/0891/3243/3713/files/gempages_565885988937663…"
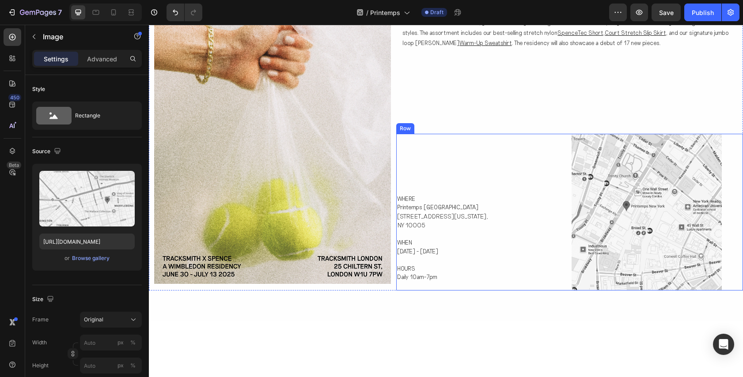
scroll to position [269, 0]
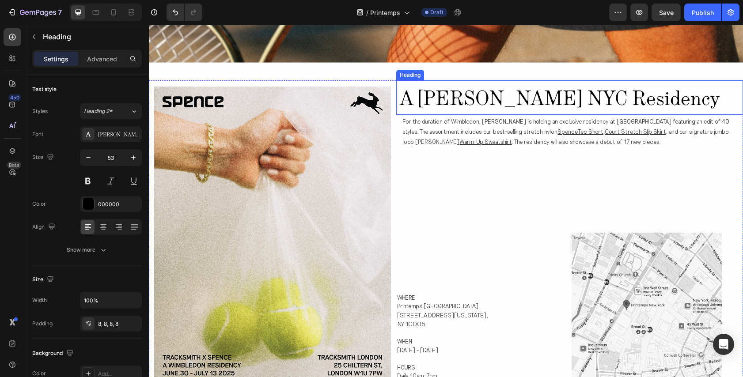
click at [500, 106] on span "A [PERSON_NAME] NYC Residency" at bounding box center [560, 98] width 320 height 32
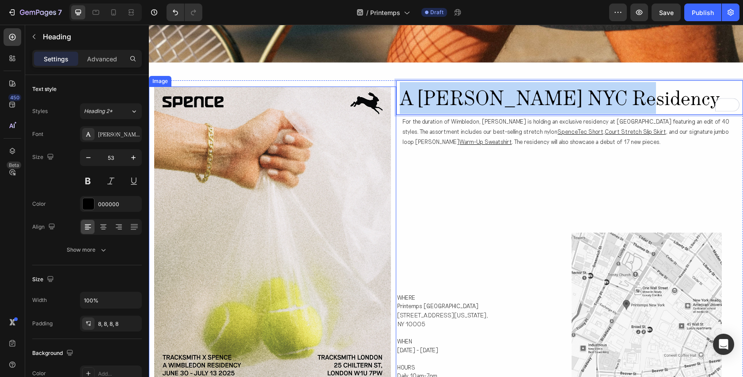
drag, startPoint x: 624, startPoint y: 99, endPoint x: 370, endPoint y: 99, distance: 254.1
click at [370, 99] on div "Image A Spence NYC Residency Heading 2 A Wimbledon Residency: The First Stamp i…" at bounding box center [446, 234] width 594 height 309
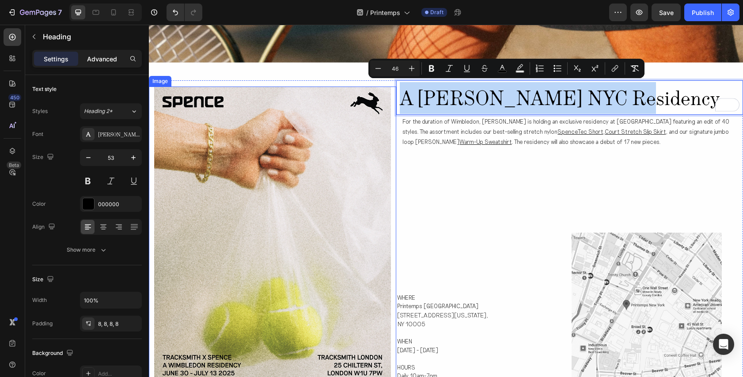
copy span "A [PERSON_NAME] NYC Residency"
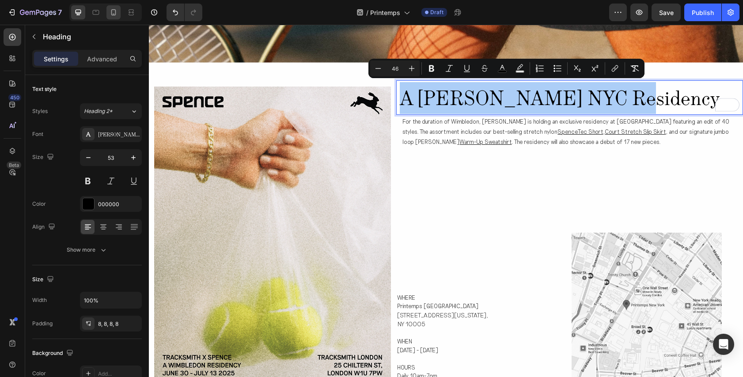
click at [116, 11] on icon at bounding box center [113, 12] width 9 height 9
type input "23"
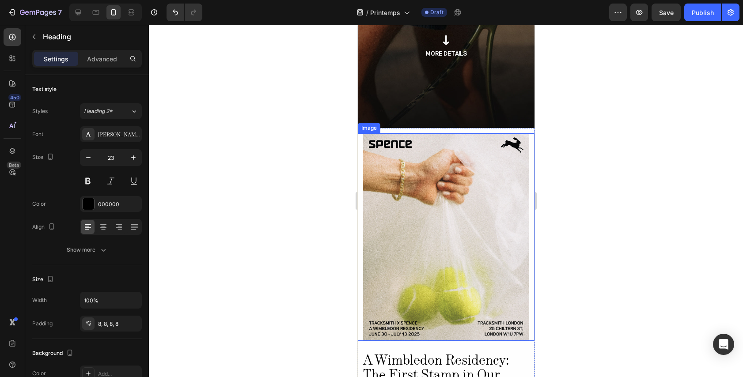
scroll to position [238, 0]
click at [472, 364] on span "The First Stamp in Our Passport" at bounding box center [431, 382] width 137 height 37
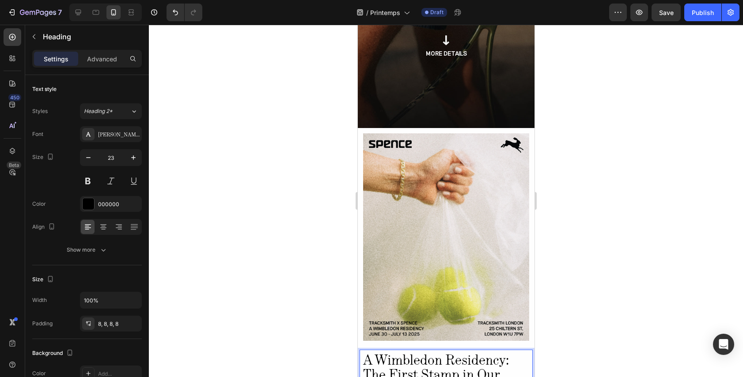
click at [472, 364] on span "The First Stamp in Our Passport" at bounding box center [431, 382] width 137 height 37
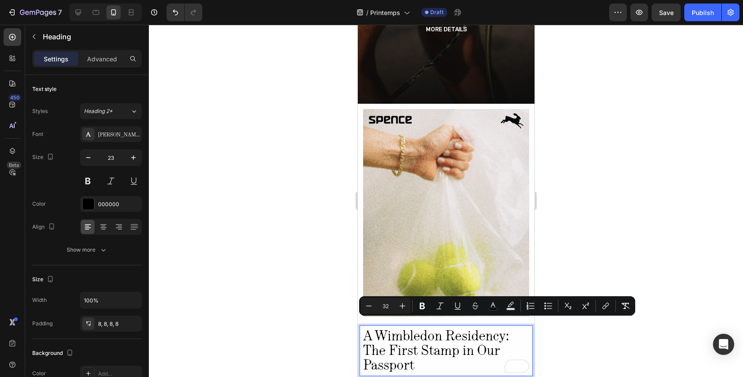
scroll to position [265, 0]
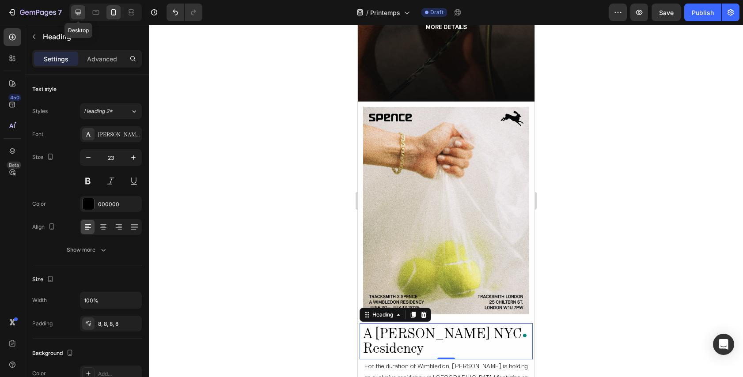
click at [80, 13] on icon at bounding box center [78, 12] width 9 height 9
type input "53"
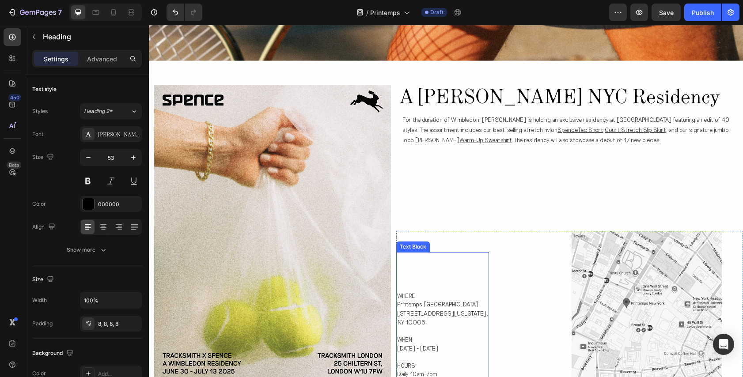
scroll to position [339, 0]
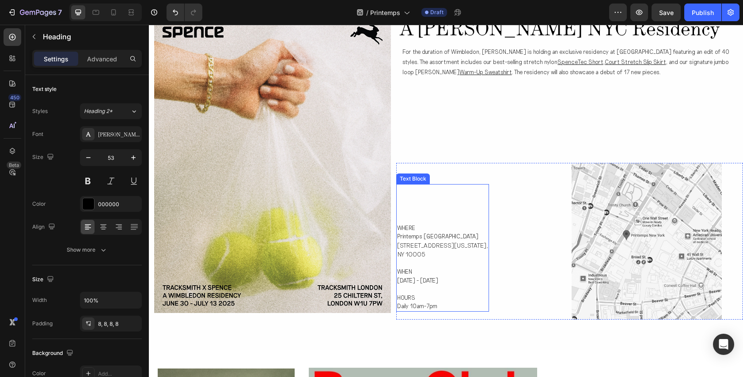
click at [431, 280] on p "Aug 18 - Sept 17" at bounding box center [442, 281] width 91 height 9
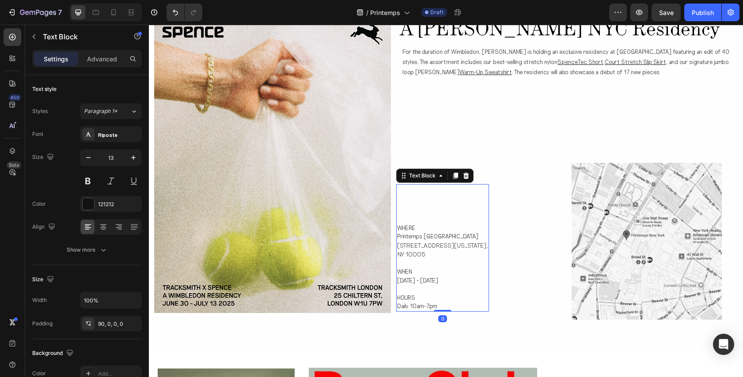
click at [431, 280] on p "Aug 18 - Sept 17" at bounding box center [442, 281] width 91 height 9
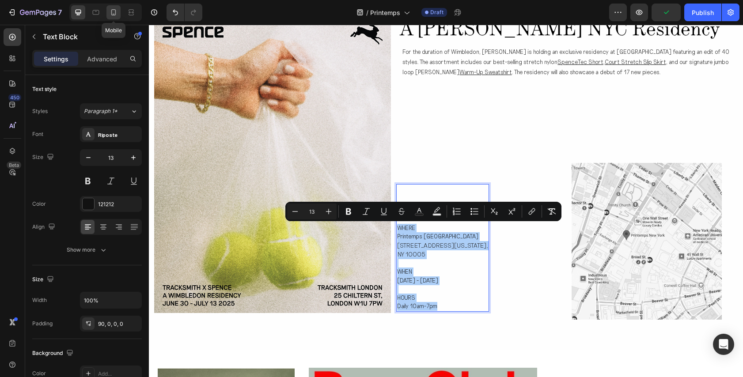
click at [112, 12] on icon at bounding box center [113, 12] width 5 height 6
type input "14"
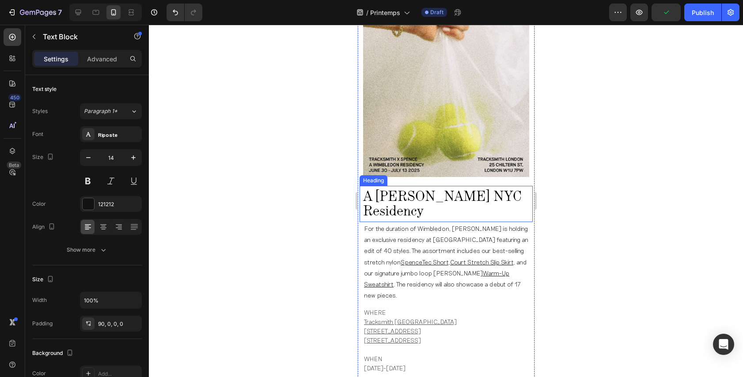
scroll to position [388, 0]
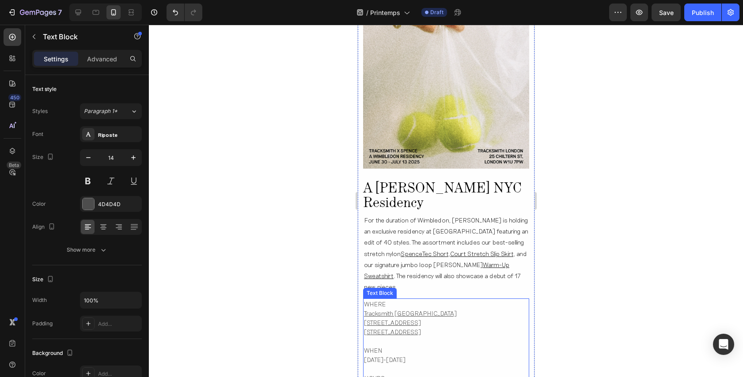
click at [422, 309] on p "Tracksmith [GEOGRAPHIC_DATA]" at bounding box center [446, 313] width 164 height 9
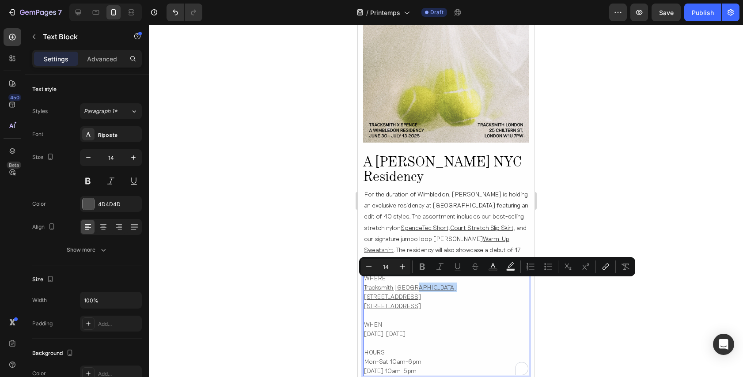
scroll to position [462, 0]
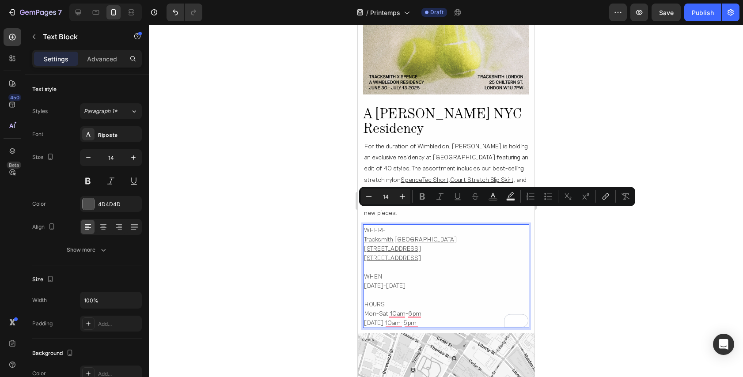
click at [428, 309] on p "Mon-Sat 10am-6pm" at bounding box center [446, 313] width 164 height 9
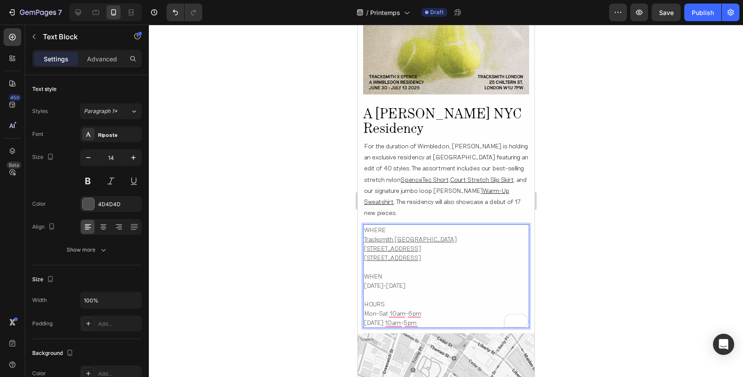
click at [428, 309] on p "Mon-Sat 10am-6pm" at bounding box center [446, 313] width 164 height 9
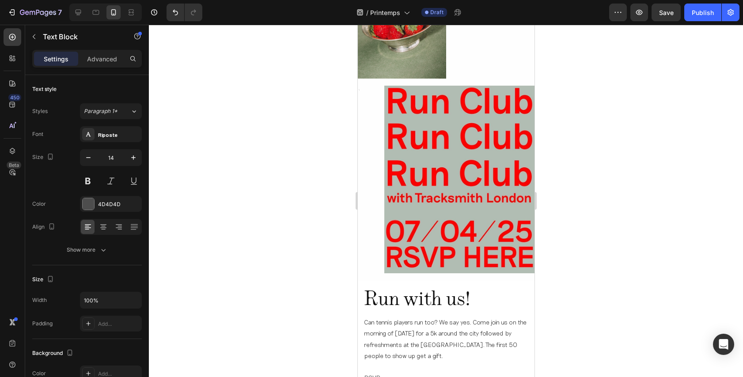
scroll to position [1069, 0]
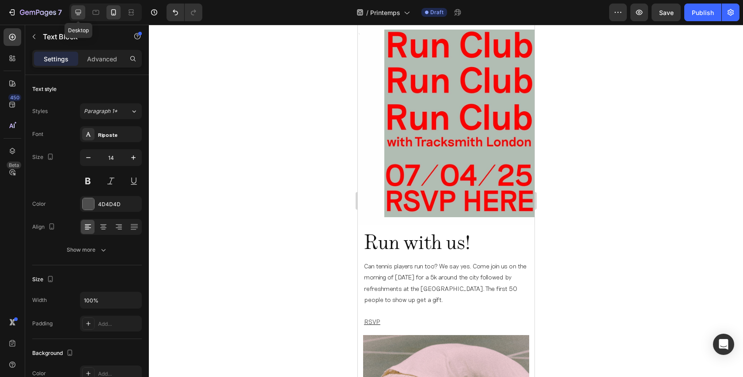
click at [81, 11] on icon at bounding box center [78, 12] width 9 height 9
type input "16"
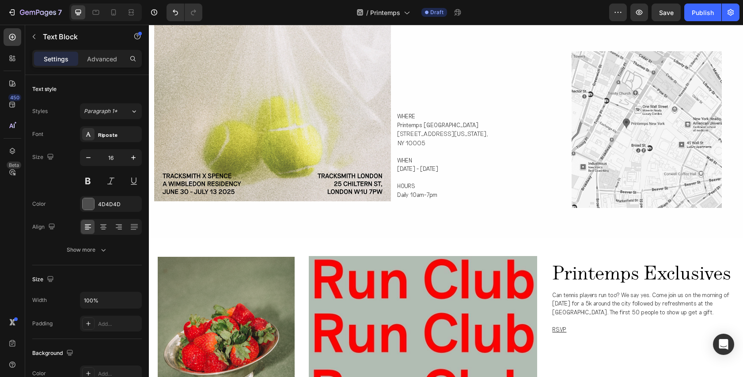
scroll to position [446, 0]
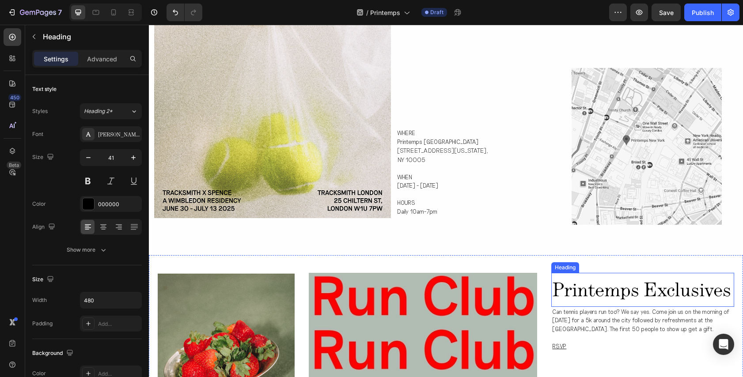
click at [582, 294] on span "printemps exclusives" at bounding box center [641, 289] width 179 height 31
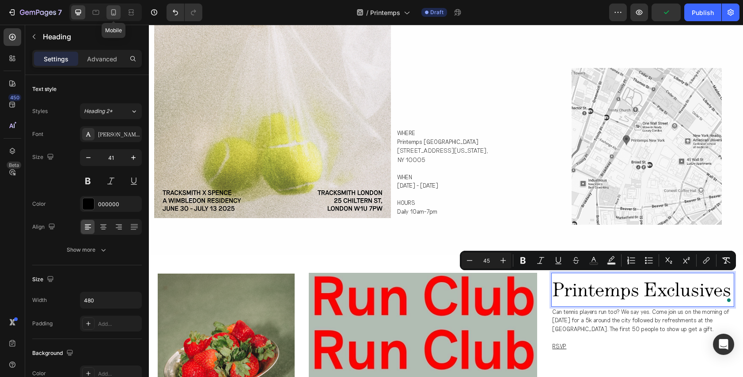
click at [114, 14] on icon at bounding box center [113, 12] width 5 height 6
type input "36"
type input "300"
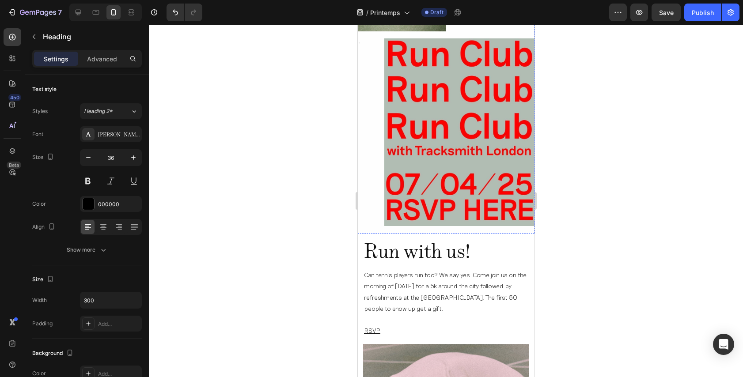
scroll to position [1082, 0]
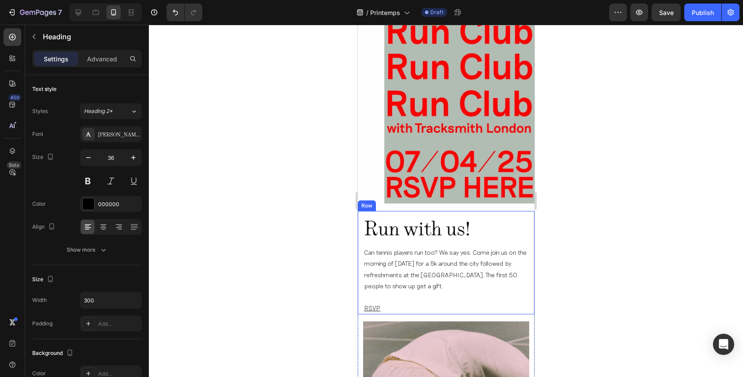
click at [411, 213] on span "Run with us!" at bounding box center [417, 229] width 107 height 32
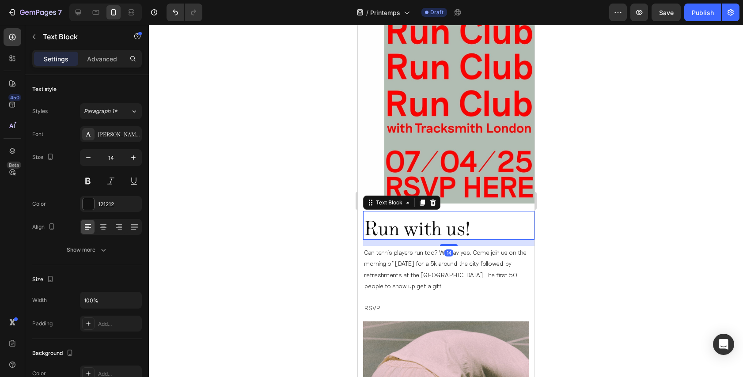
click at [411, 213] on span "Run with us!" at bounding box center [417, 229] width 107 height 32
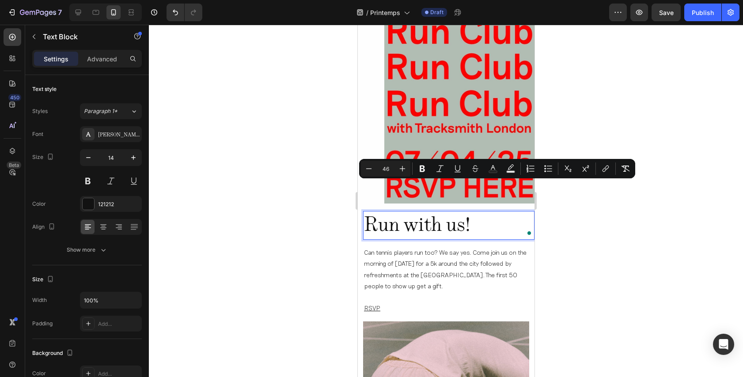
scroll to position [4, 0]
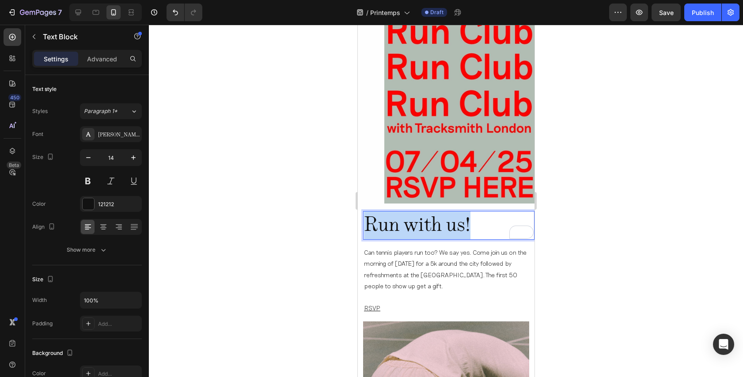
drag, startPoint x: 474, startPoint y: 203, endPoint x: 343, endPoint y: 193, distance: 131.2
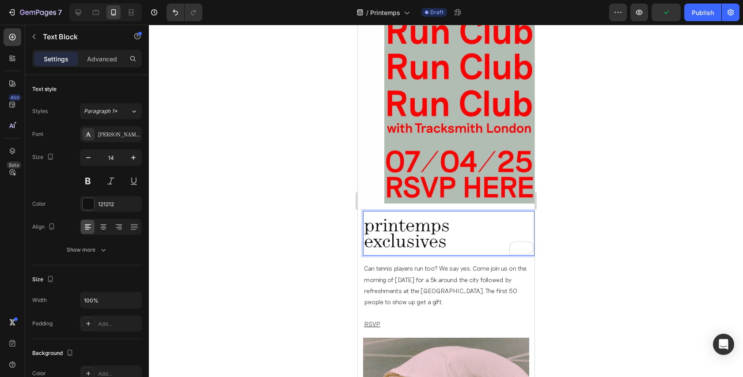
click at [373, 209] on span "printemps exclusives" at bounding box center [407, 232] width 86 height 47
click at [368, 219] on span "printemps exclusives" at bounding box center [407, 232] width 86 height 47
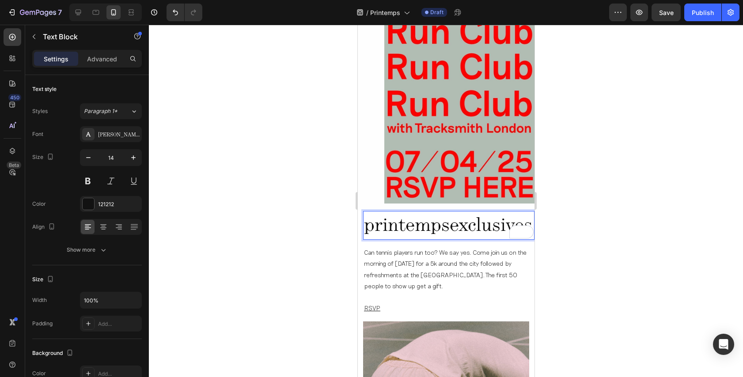
scroll to position [0, 0]
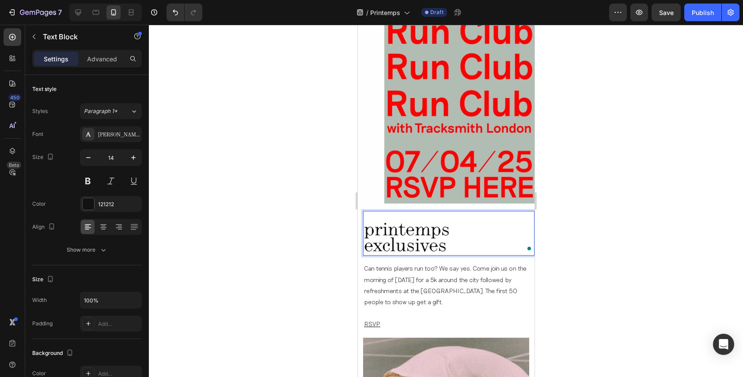
click at [371, 213] on span "printemps exclusives" at bounding box center [407, 236] width 86 height 47
click at [370, 219] on span "Printemps exclusives" at bounding box center [407, 232] width 87 height 47
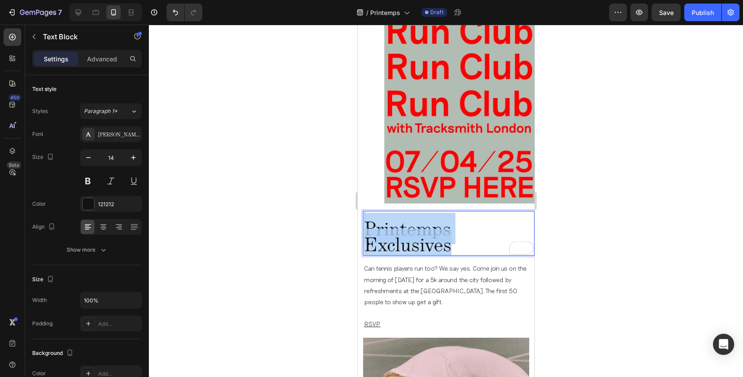
drag, startPoint x: 460, startPoint y: 220, endPoint x: 338, endPoint y: 183, distance: 127.0
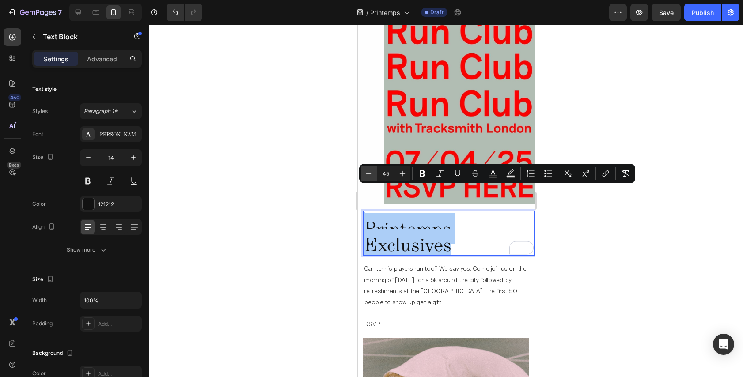
click at [373, 172] on icon "Editor contextual toolbar" at bounding box center [369, 173] width 9 height 9
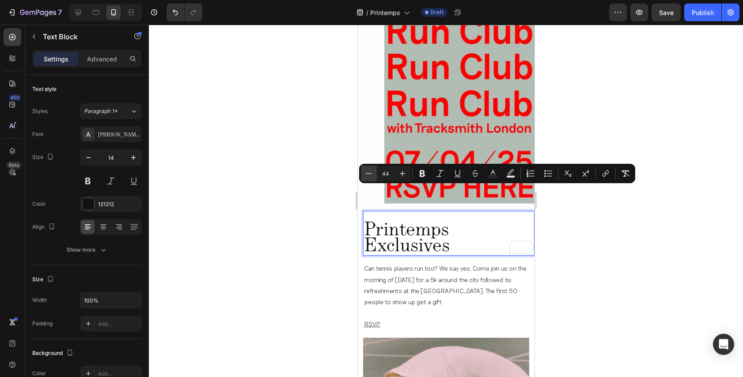
click at [369, 176] on icon "Editor contextual toolbar" at bounding box center [369, 173] width 9 height 9
type input "42"
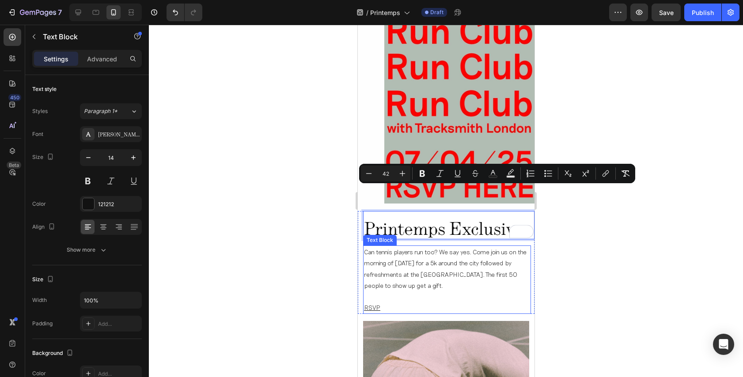
click at [414, 251] on p "Can tennis players run too? We say yes. Come join us on the morning of [DATE] f…" at bounding box center [447, 269] width 166 height 45
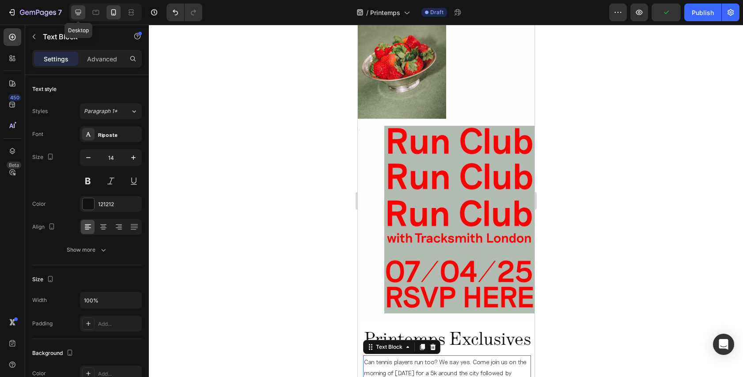
click at [79, 12] on icon at bounding box center [79, 13] width 6 height 6
type input "13"
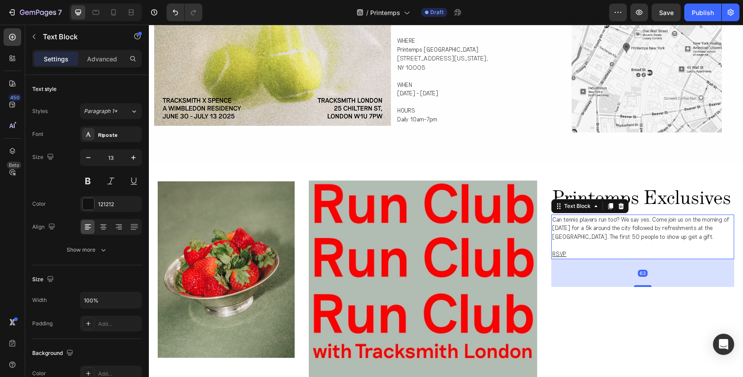
click at [577, 250] on p at bounding box center [642, 245] width 181 height 9
click at [575, 250] on p at bounding box center [642, 245] width 181 height 9
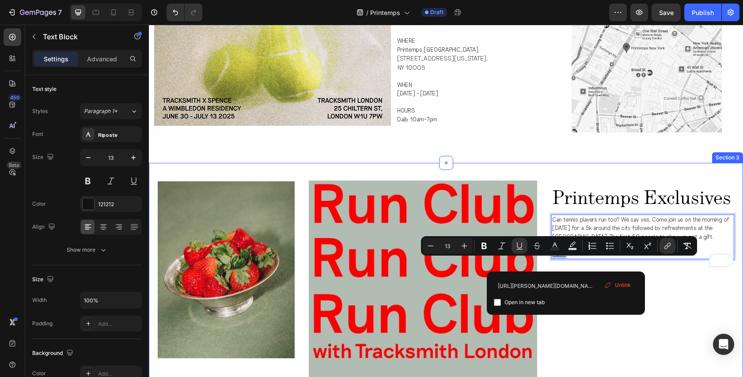
drag, startPoint x: 575, startPoint y: 261, endPoint x: 550, endPoint y: 259, distance: 24.3
click at [550, 260] on div "Image Image printemps exclusives Heading Can tennis players run too? We say yes…" at bounding box center [446, 323] width 594 height 320
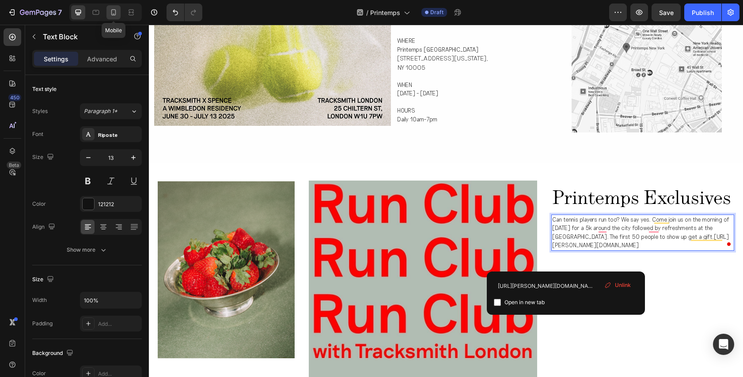
click at [111, 14] on icon at bounding box center [113, 12] width 5 height 6
type input "14"
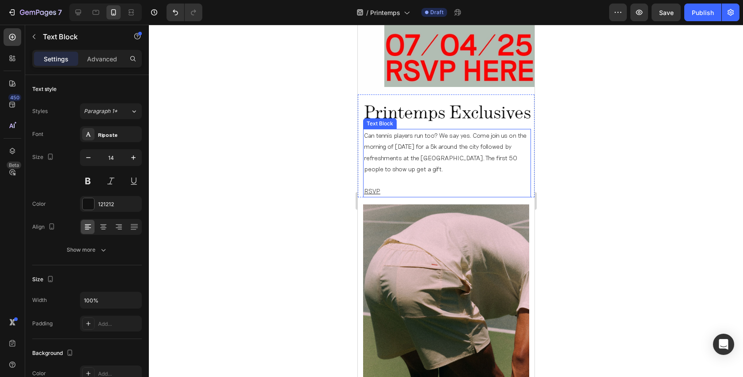
click at [394, 186] on p "RSVP" at bounding box center [447, 191] width 166 height 11
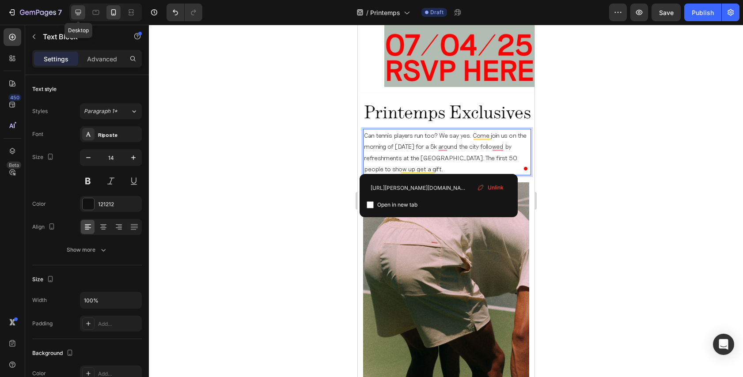
click at [78, 15] on icon at bounding box center [78, 12] width 9 height 9
type input "13"
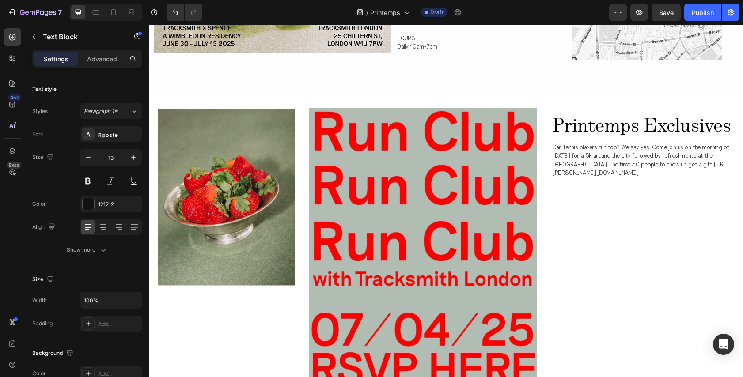
scroll to position [600, 0]
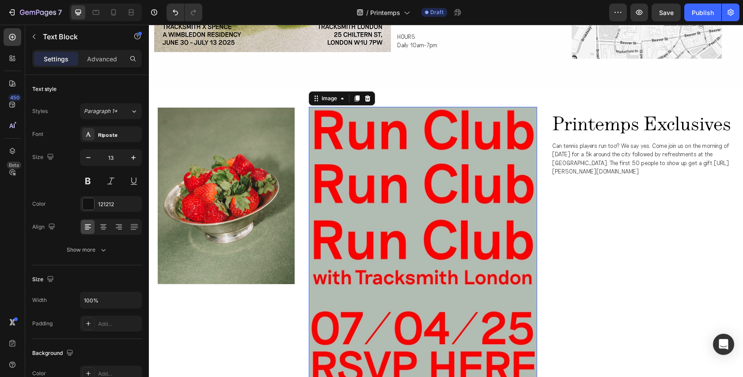
click at [349, 218] on img at bounding box center [423, 250] width 229 height 286
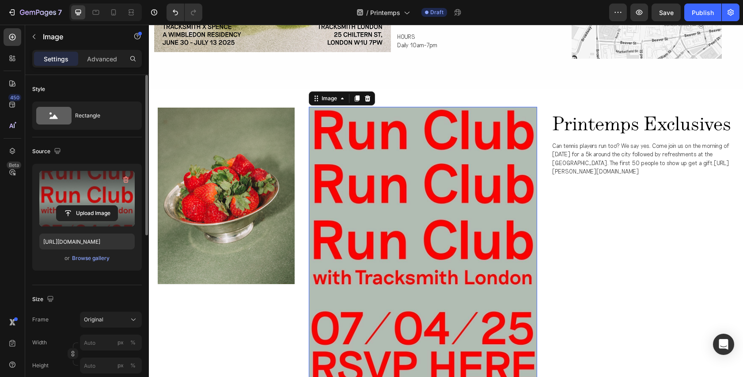
click at [101, 193] on label at bounding box center [86, 199] width 95 height 56
click at [101, 206] on input "file" at bounding box center [87, 213] width 61 height 15
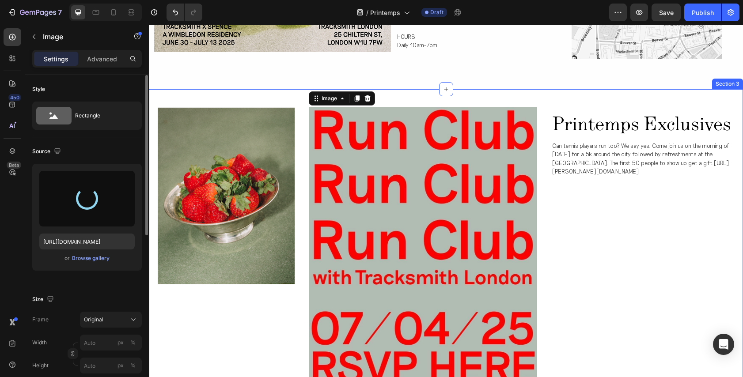
type input "https://cdn.shopify.com/s/files/1/0891/3243/3713/files/gempages_565885988937663…"
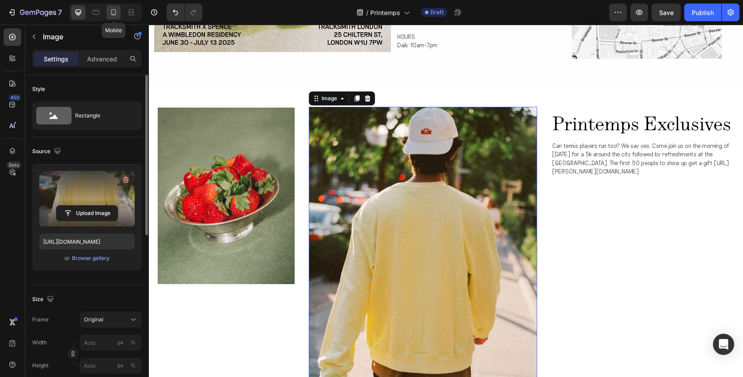
click at [114, 12] on icon at bounding box center [113, 12] width 9 height 9
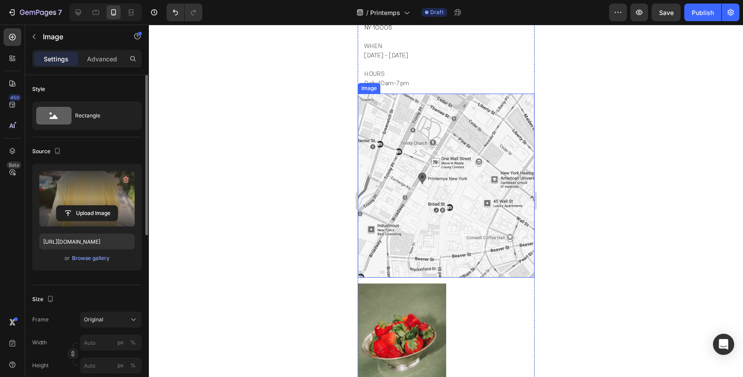
scroll to position [1027, 0]
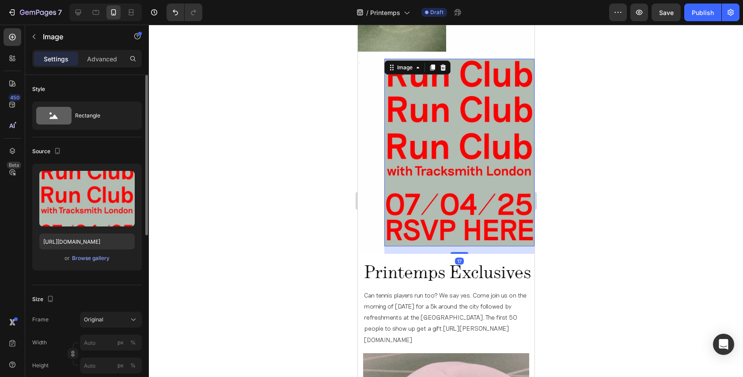
click at [450, 185] on img at bounding box center [459, 153] width 150 height 188
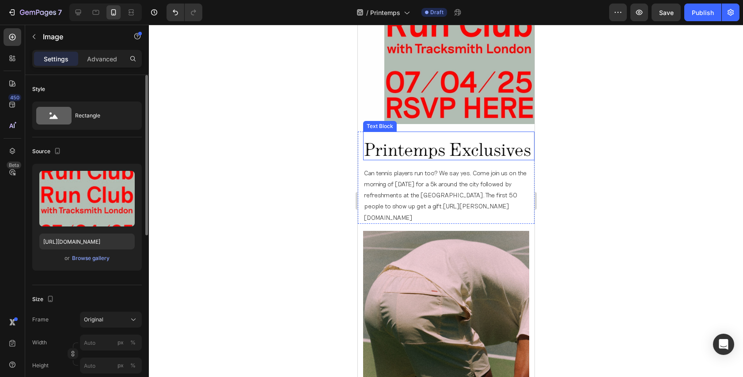
scroll to position [1133, 0]
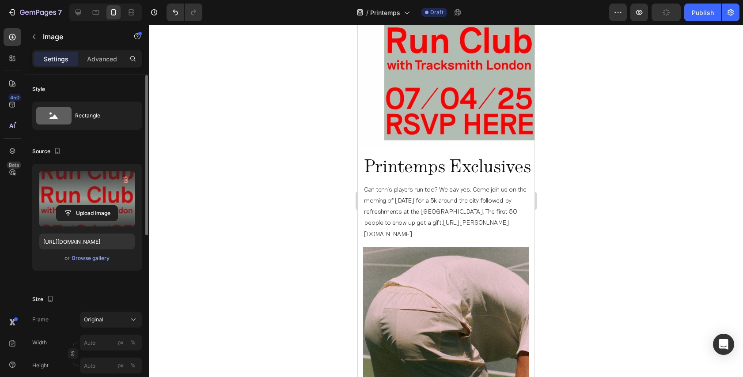
click at [110, 193] on label at bounding box center [86, 199] width 95 height 56
click at [110, 206] on input "file" at bounding box center [87, 213] width 61 height 15
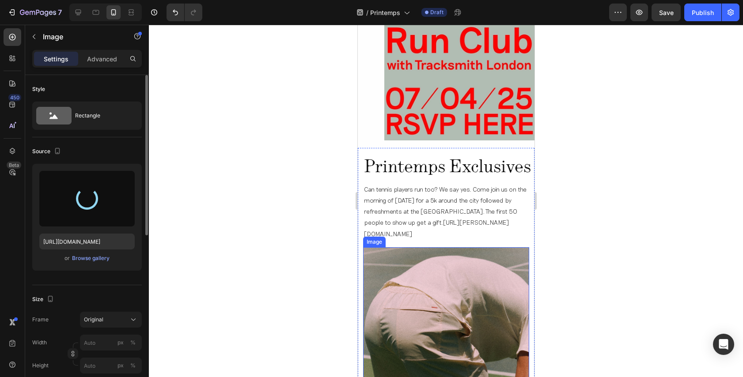
type input "https://cdn.shopify.com/s/files/1/0891/3243/3713/files/gempages_565885988937663…"
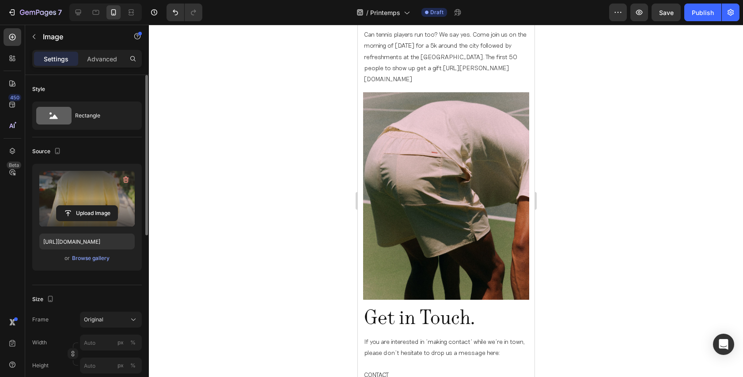
scroll to position [1193, 0]
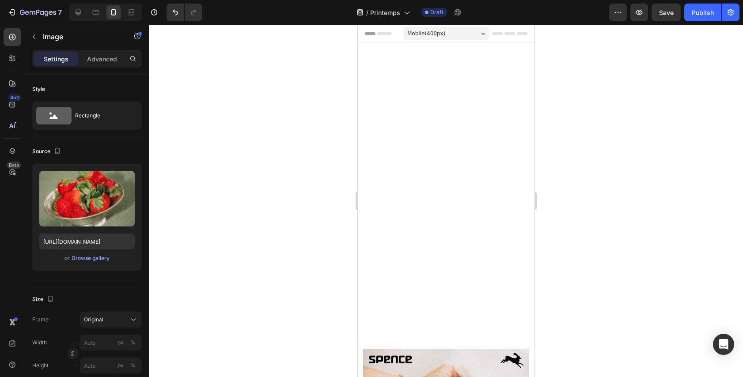
scroll to position [803, 0]
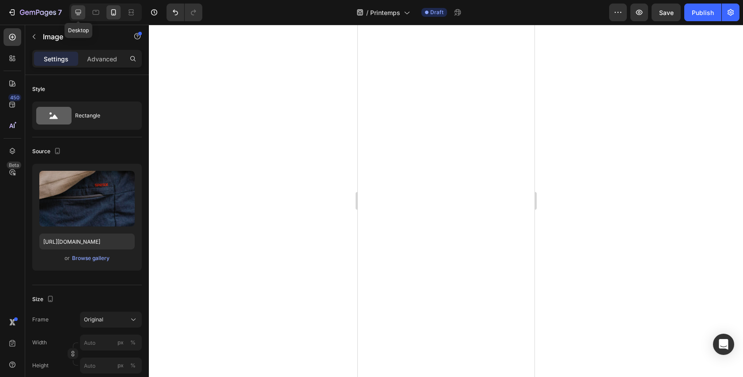
click at [78, 11] on icon at bounding box center [78, 12] width 9 height 9
type input "https://cdn.shopify.com/s/files/1/0891/3243/3713/files/gempages_565885988937663…"
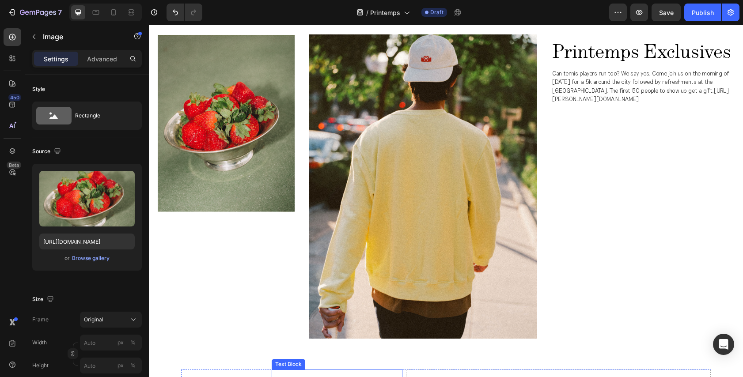
scroll to position [587, 0]
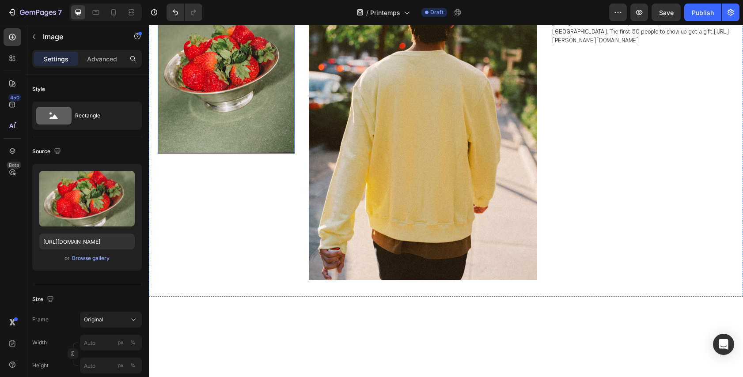
click at [259, 154] on img at bounding box center [226, 64] width 137 height 179
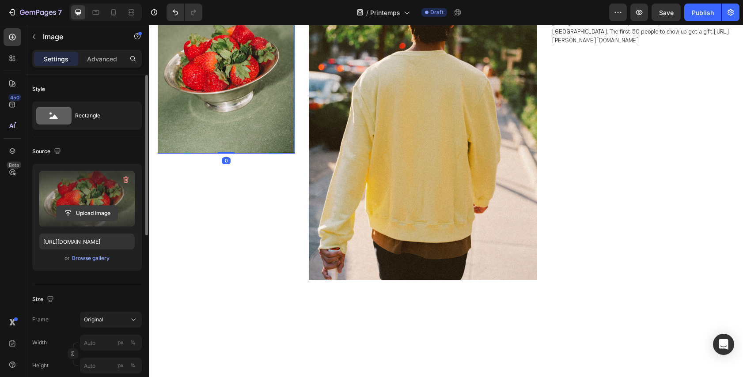
click at [90, 212] on input "file" at bounding box center [87, 213] width 61 height 15
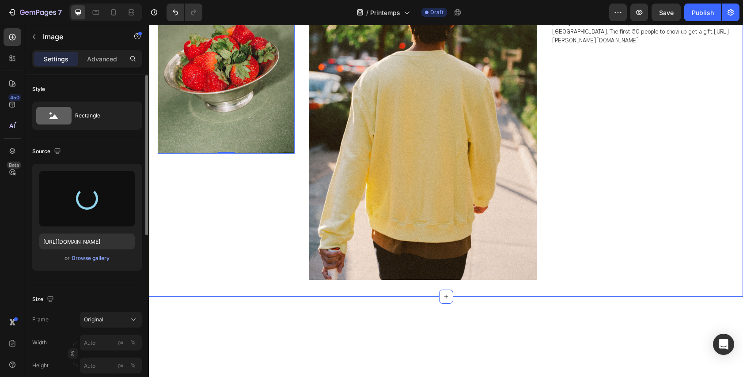
type input "https://cdn.shopify.com/s/files/1/0891/3243/3713/files/gempages_565885988937663…"
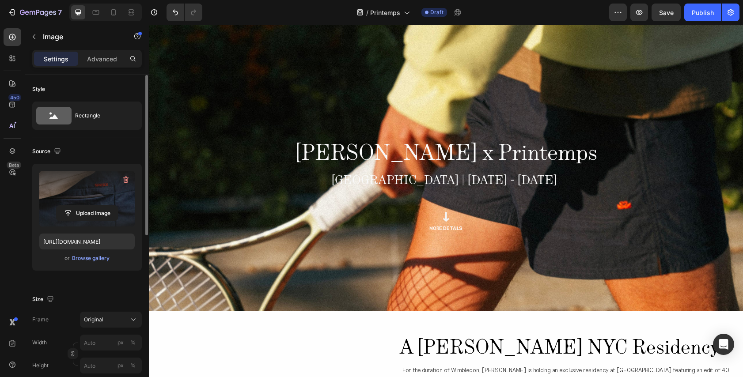
scroll to position [0, 0]
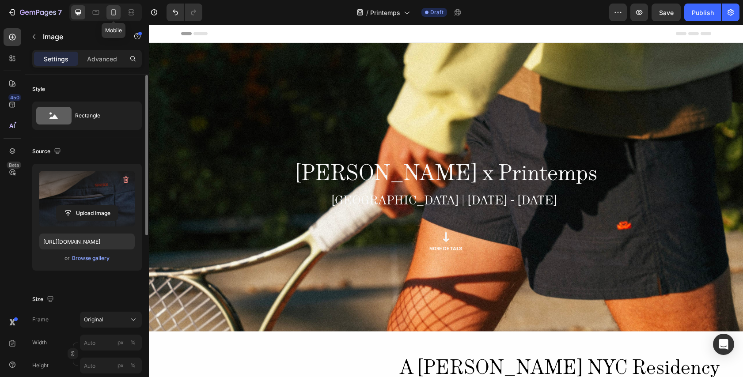
click at [117, 15] on icon at bounding box center [113, 12] width 9 height 9
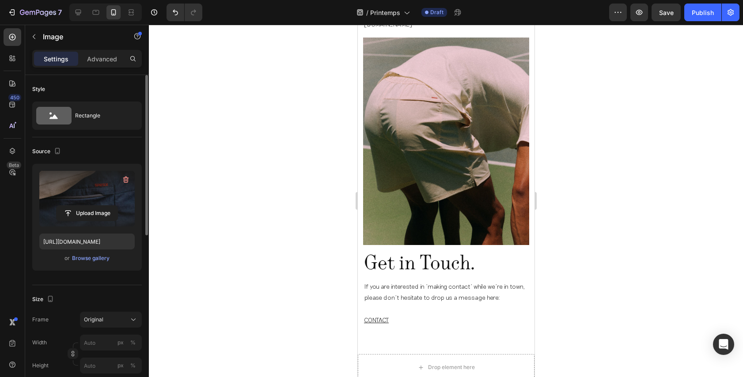
scroll to position [1339, 0]
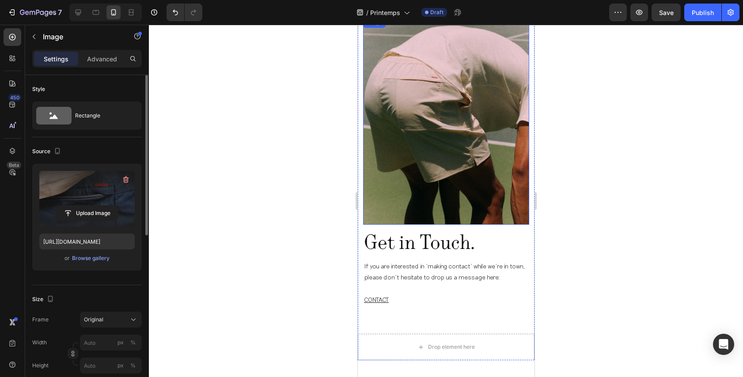
click at [431, 137] on img at bounding box center [446, 121] width 166 height 208
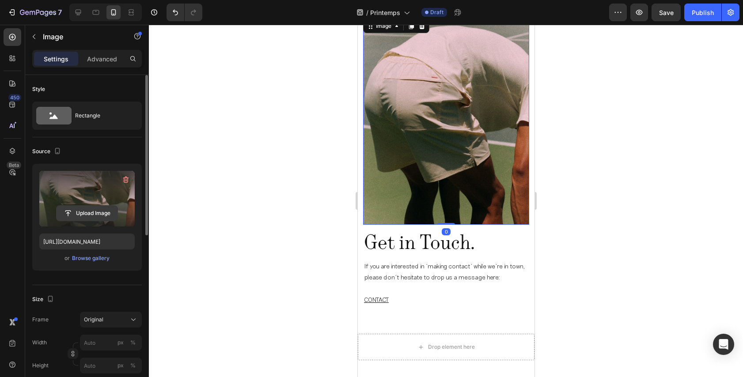
click at [84, 210] on input "file" at bounding box center [87, 213] width 61 height 15
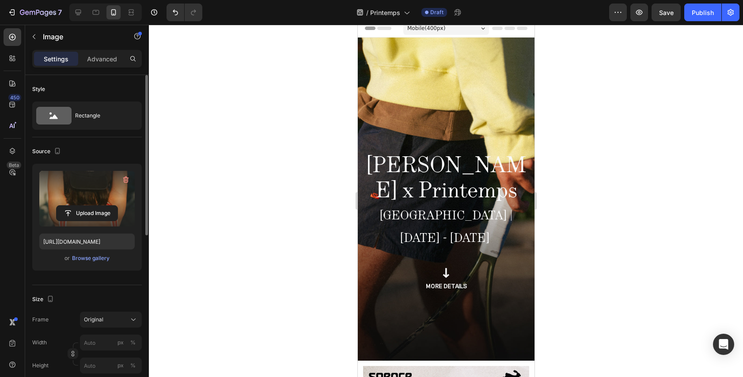
scroll to position [0, 0]
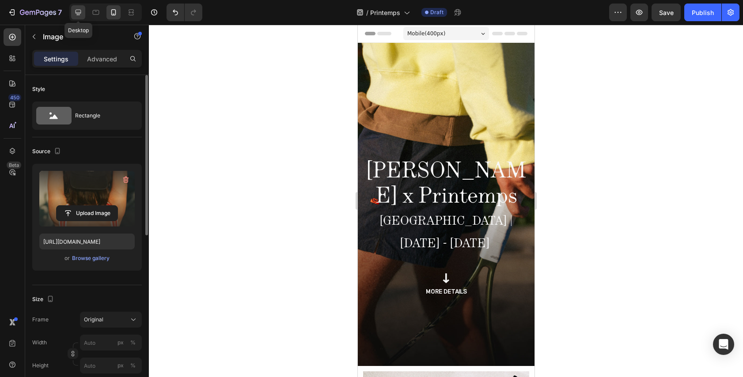
click at [79, 14] on icon at bounding box center [79, 13] width 6 height 6
type input "https://ucarecdn.com/ee6d5074-1640-4cc7-8933-47c8589c3dee/-/format/auto/"
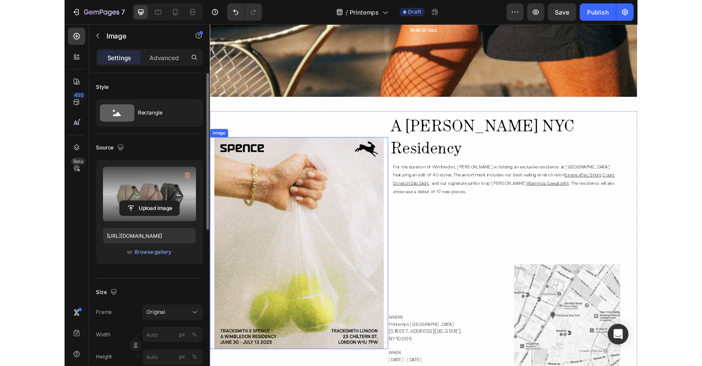
scroll to position [319, 0]
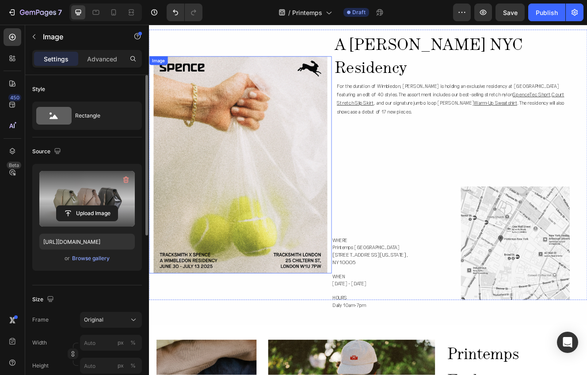
click at [274, 181] on img at bounding box center [259, 194] width 210 height 263
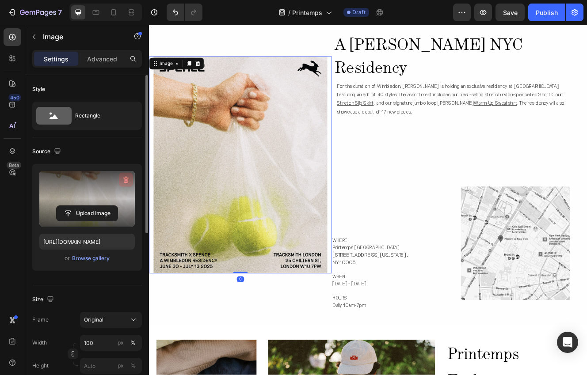
click at [127, 176] on icon "button" at bounding box center [126, 179] width 9 height 9
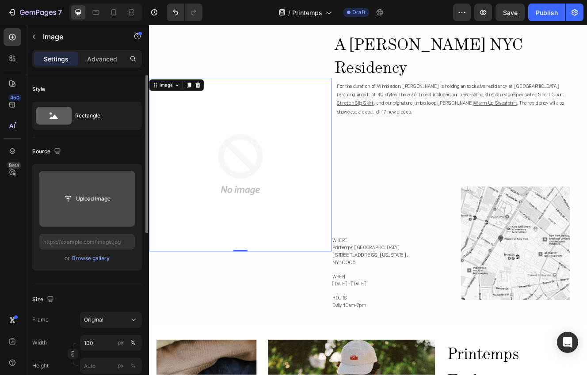
click at [72, 198] on input "file" at bounding box center [87, 198] width 61 height 15
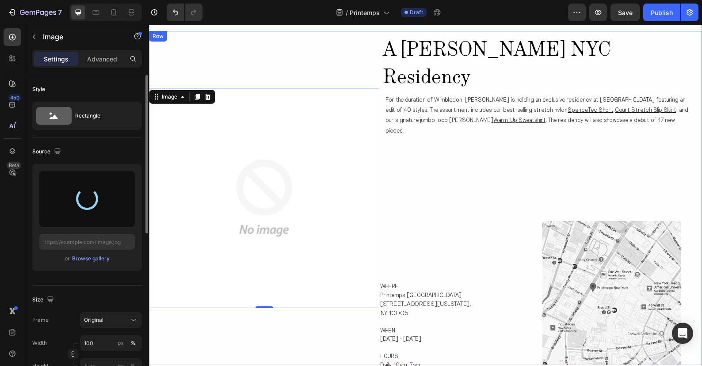
type input "https://cdn.shopify.com/s/files/1/0891/3243/3713/files/gempages_565885988937663…"
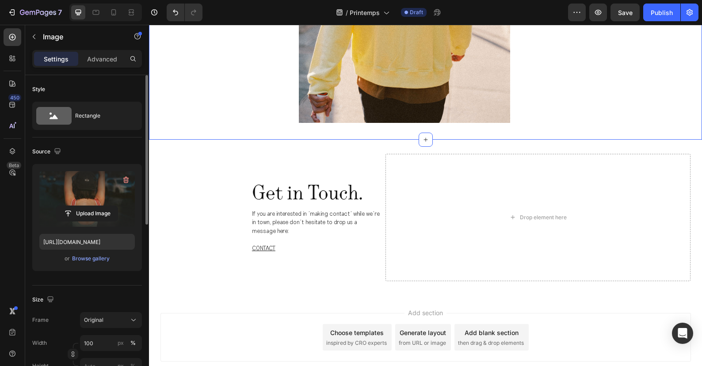
scroll to position [910, 0]
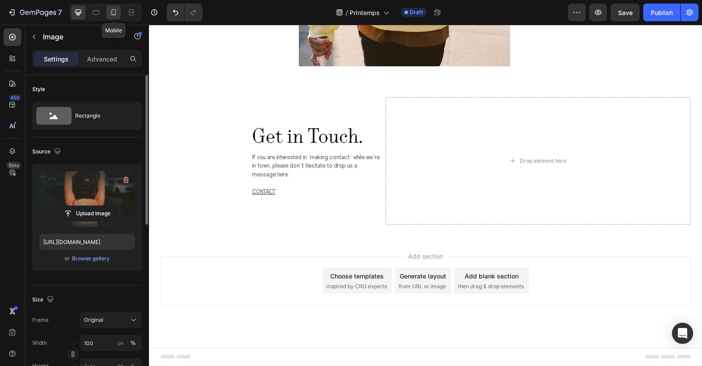
click at [115, 13] on icon at bounding box center [113, 12] width 9 height 9
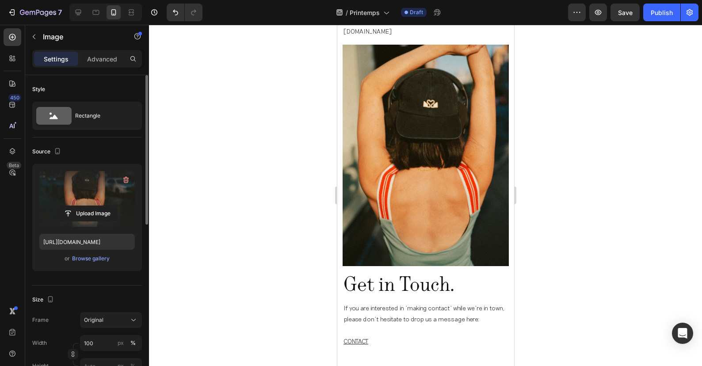
scroll to position [1276, 0]
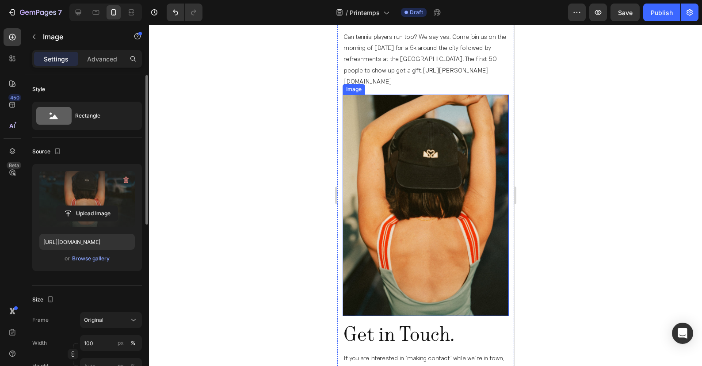
click at [404, 209] on img at bounding box center [425, 205] width 166 height 221
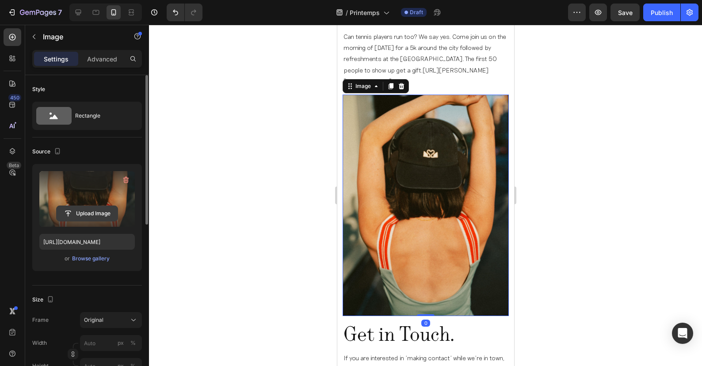
click at [91, 213] on input "file" at bounding box center [87, 213] width 61 height 15
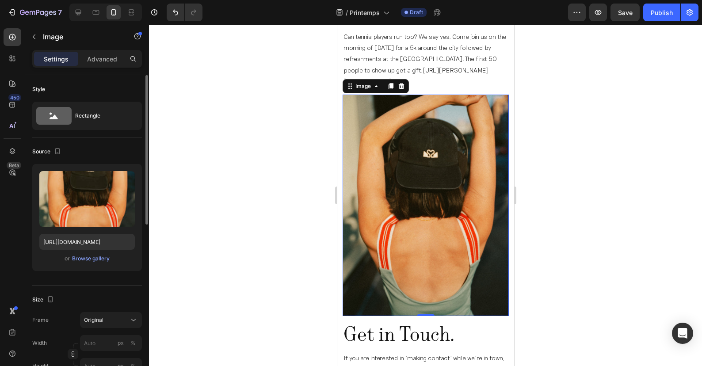
click at [103, 263] on div "or Browse gallery" at bounding box center [86, 258] width 95 height 11
click at [101, 260] on div "Browse gallery" at bounding box center [91, 259] width 38 height 8
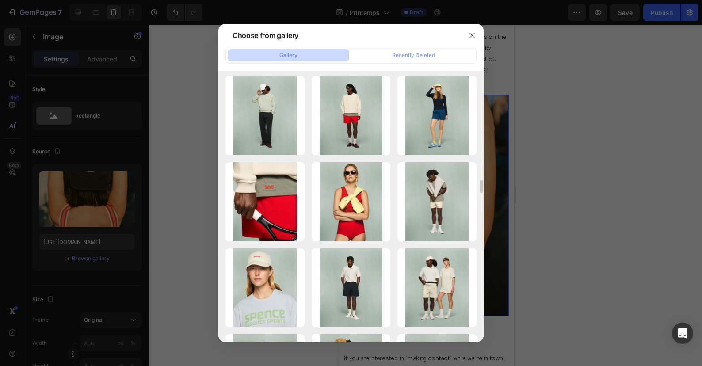
scroll to position [2925, 0]
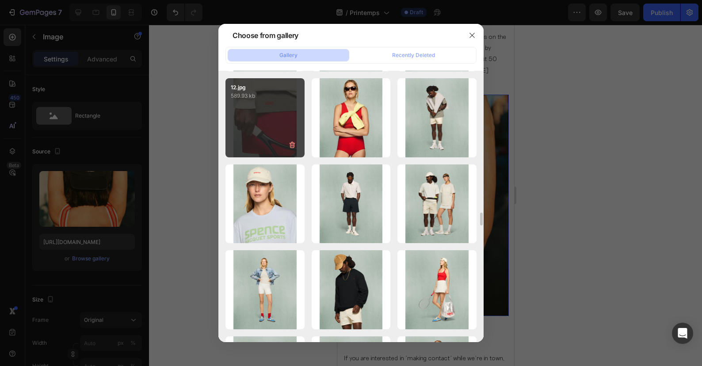
click at [265, 116] on div "12.jpg 589.93 kb" at bounding box center [264, 117] width 79 height 79
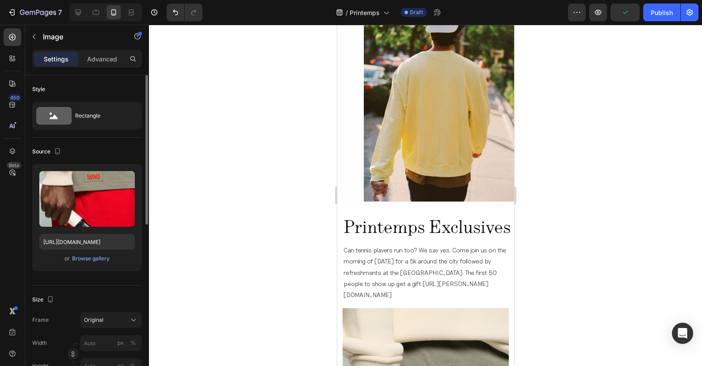
scroll to position [1092, 0]
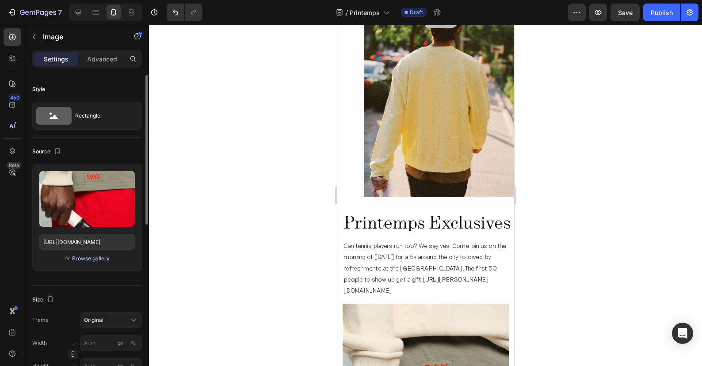
click at [97, 257] on div "Browse gallery" at bounding box center [91, 259] width 38 height 8
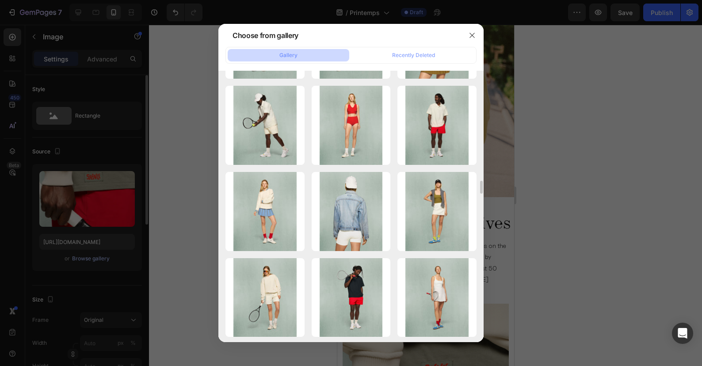
scroll to position [2595, 0]
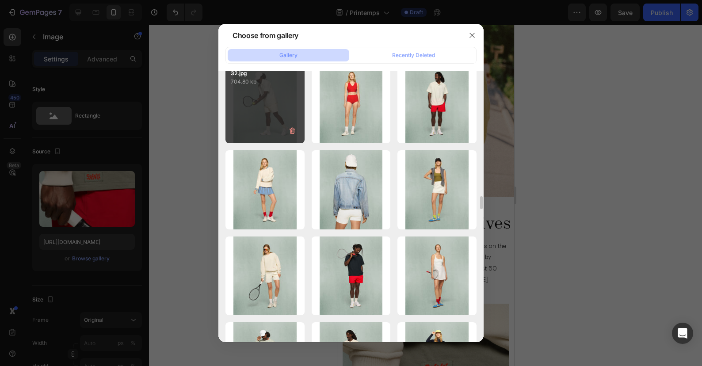
click at [264, 115] on div "32.jpg 704.80 kb" at bounding box center [264, 103] width 79 height 79
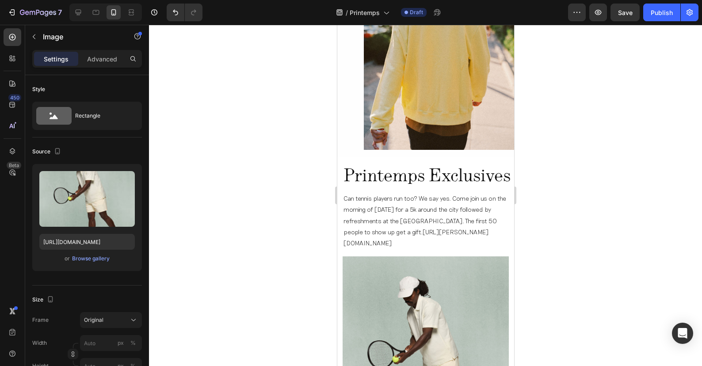
scroll to position [1140, 0]
click at [439, 258] on img at bounding box center [425, 359] width 166 height 208
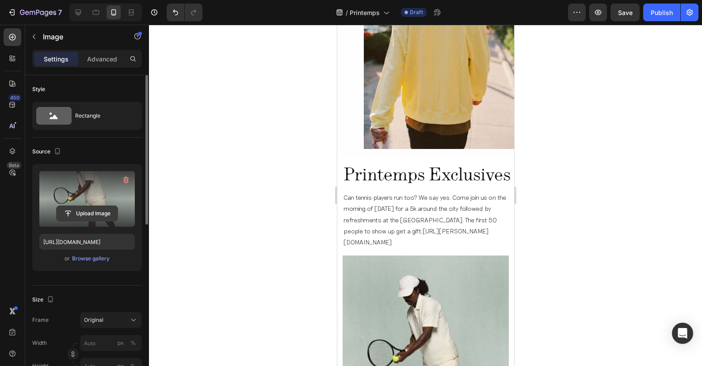
click at [93, 212] on input "file" at bounding box center [87, 213] width 61 height 15
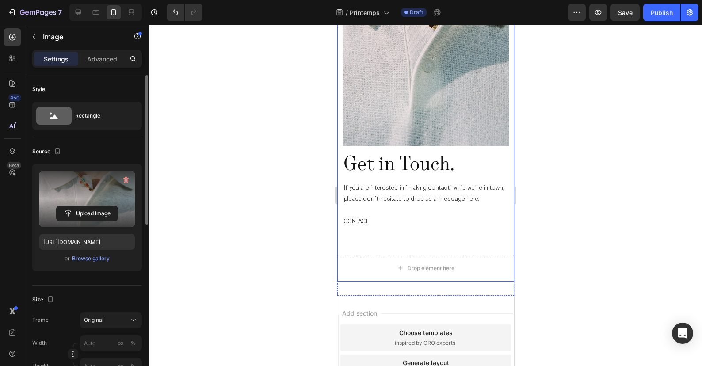
scroll to position [1448, 0]
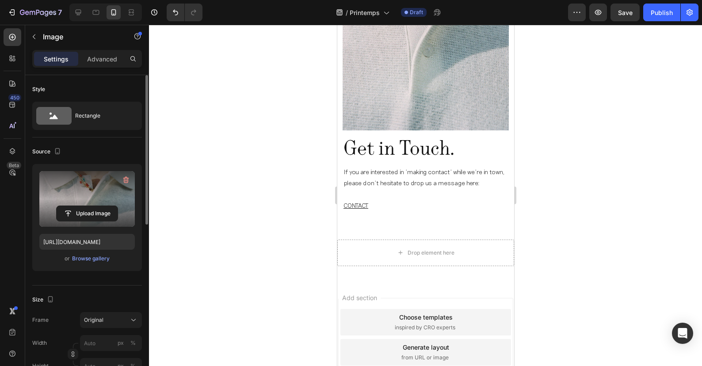
click at [396, 89] on img at bounding box center [425, 27] width 166 height 208
click at [373, 90] on img at bounding box center [425, 27] width 166 height 208
click at [103, 212] on input "file" at bounding box center [87, 213] width 61 height 15
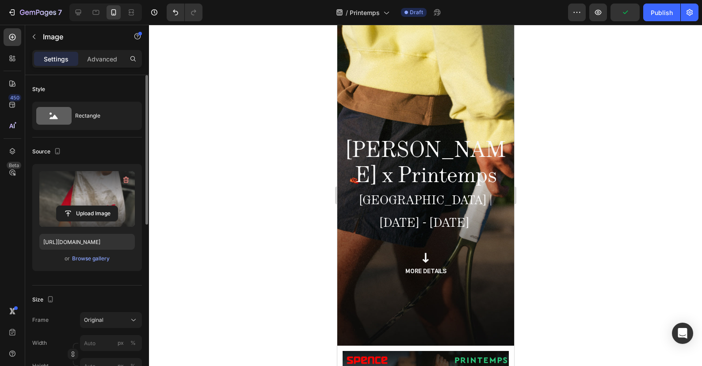
scroll to position [0, 0]
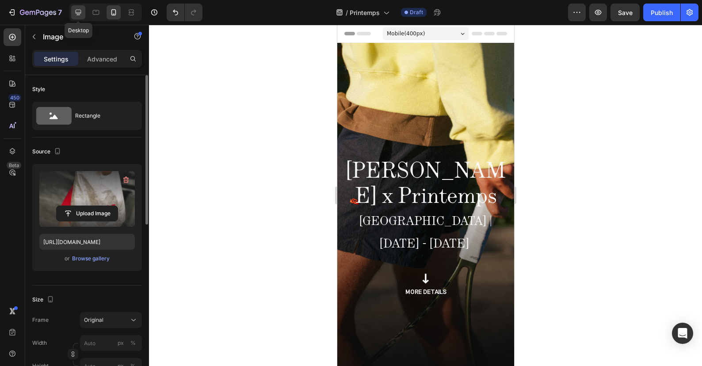
click at [79, 13] on icon at bounding box center [79, 13] width 6 height 6
type input "https://ucarecdn.com/ee6d5074-1640-4cc7-8933-47c8589c3dee/-/format/auto/"
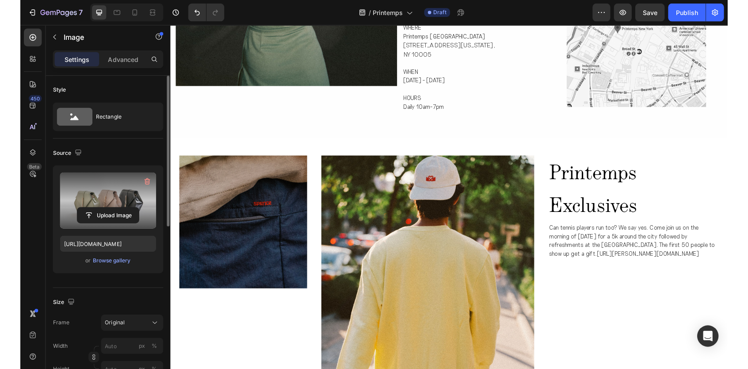
scroll to position [565, 0]
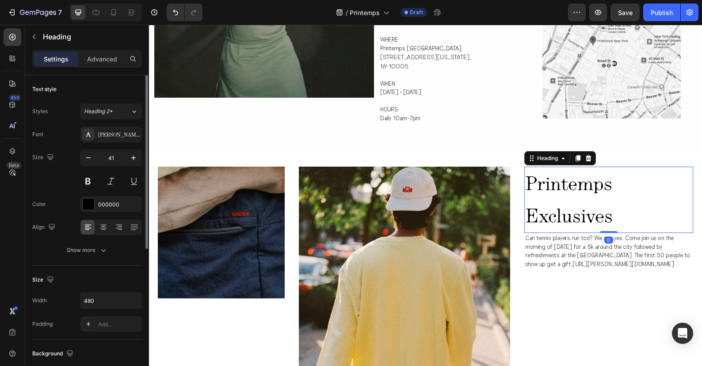
click at [574, 168] on span "printemps exclusives" at bounding box center [569, 200] width 88 height 64
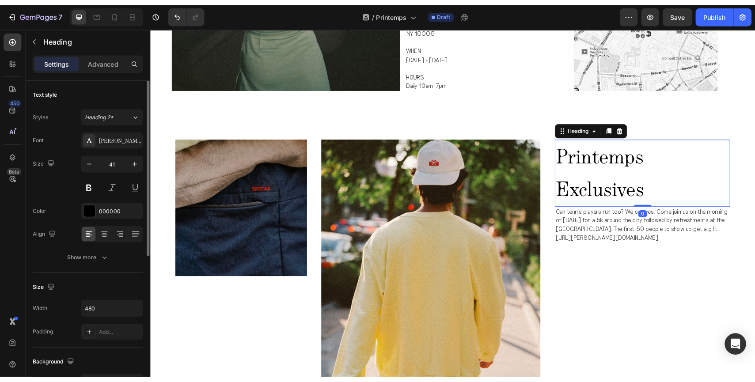
scroll to position [564, 0]
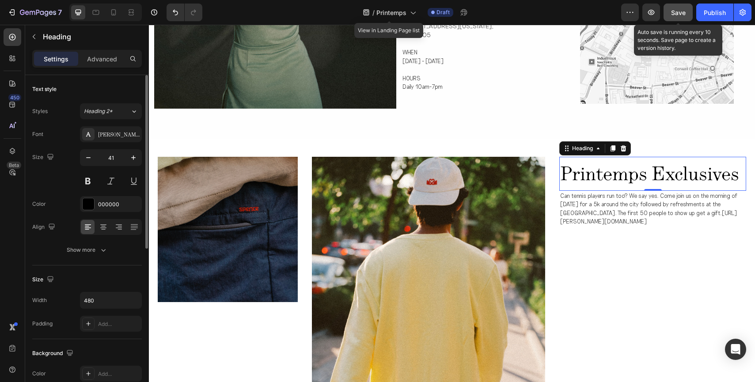
click at [676, 9] on span "Save" at bounding box center [678, 13] width 15 height 8
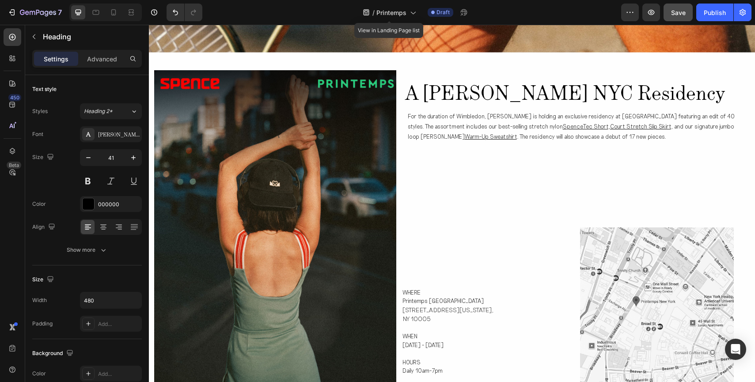
scroll to position [278, 0]
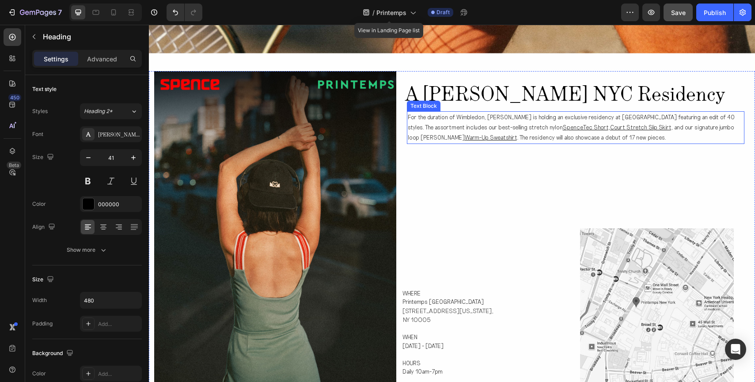
click at [480, 125] on p "For the duration of Wimbledon, [PERSON_NAME] is holding an exclusive residency …" at bounding box center [576, 127] width 336 height 31
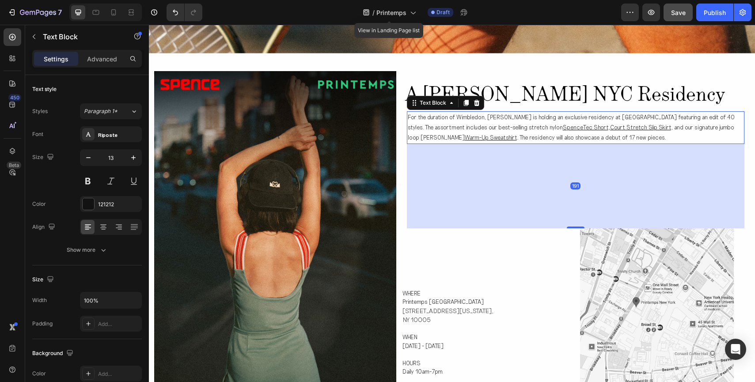
click at [480, 125] on p "For the duration of Wimbledon, [PERSON_NAME] is holding an exclusive residency …" at bounding box center [576, 127] width 336 height 31
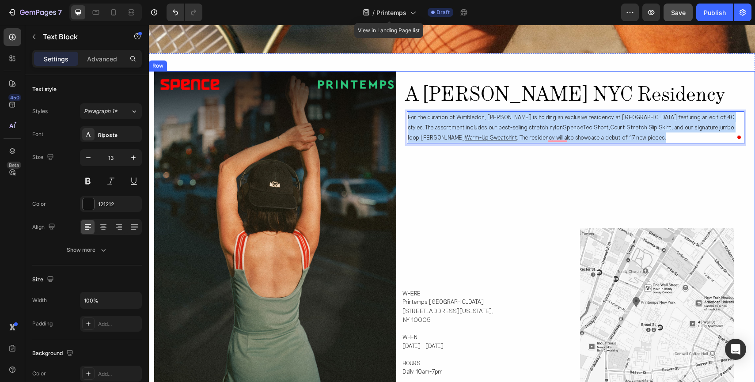
drag, startPoint x: 623, startPoint y: 140, endPoint x: 404, endPoint y: 114, distance: 220.3
click at [404, 113] on div "A Spence NYC Residency Heading A Spence NYC Residency Heading For the duration …" at bounding box center [579, 232] width 354 height 323
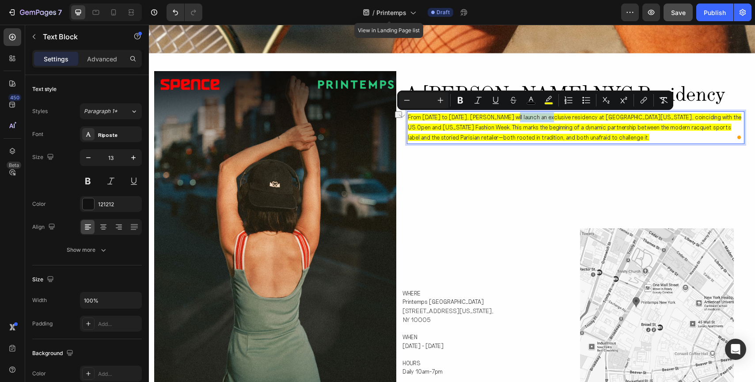
drag, startPoint x: 551, startPoint y: 119, endPoint x: 518, endPoint y: 118, distance: 33.2
click at [518, 118] on span "From August 18 to September 17, Spence will launch an exclusive residency at Pr…" at bounding box center [575, 128] width 334 height 28
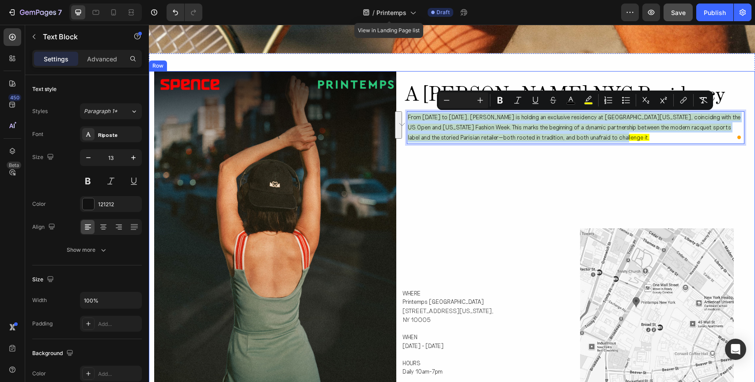
drag, startPoint x: 632, startPoint y: 141, endPoint x: 403, endPoint y: 115, distance: 231.3
click at [403, 115] on div "Image A Spence NYC Residency Heading A Spence NYC Residency Heading From August…" at bounding box center [452, 232] width 606 height 323
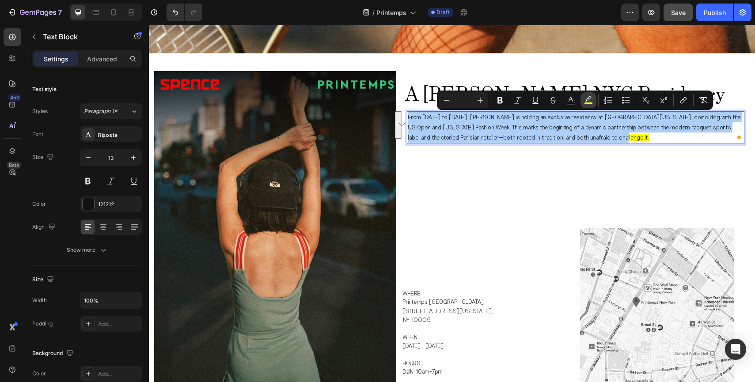
click at [592, 101] on icon "Editor contextual toolbar" at bounding box center [588, 100] width 9 height 9
type input "FFFF00"
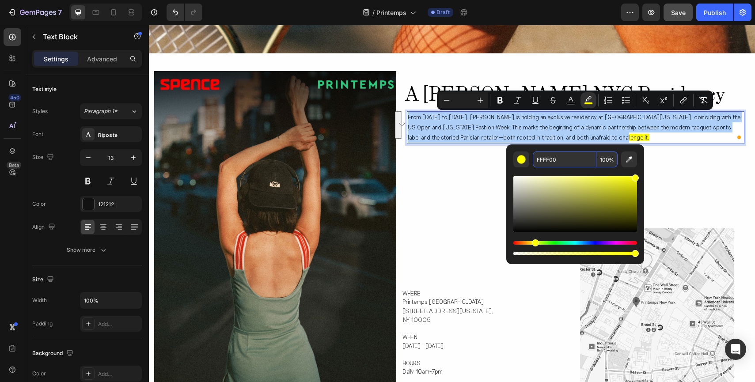
click at [609, 161] on span "%" at bounding box center [611, 161] width 5 height 10
click at [605, 159] on input "100" at bounding box center [607, 160] width 21 height 16
type input "0"
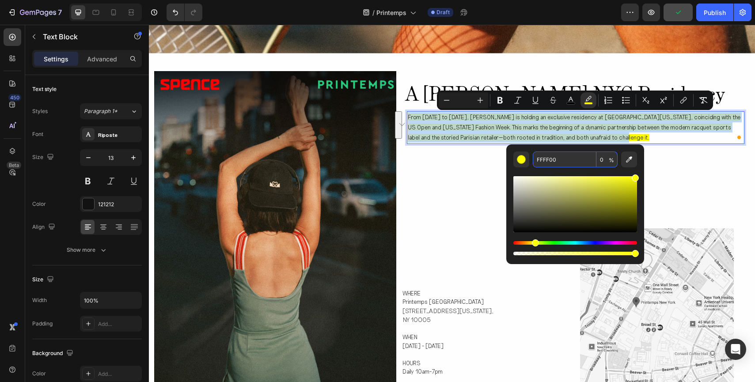
click at [461, 198] on div "A Spence NYC Residency Heading A Spence NYC Residency Heading From August 18 to…" at bounding box center [579, 232] width 354 height 323
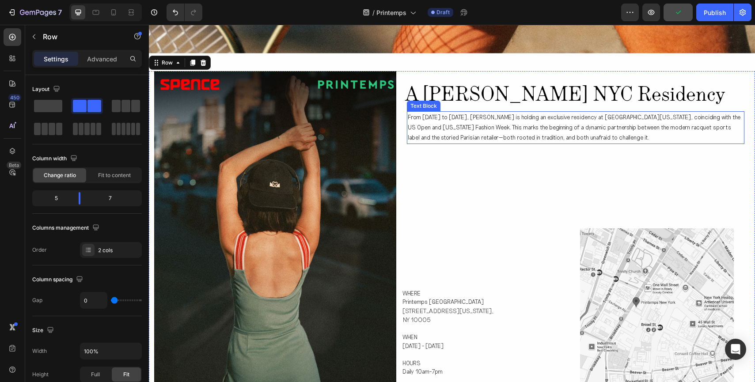
click at [546, 129] on span "From August 18 to September 17, Spence is holding an exclusive residency at Pri…" at bounding box center [574, 128] width 333 height 28
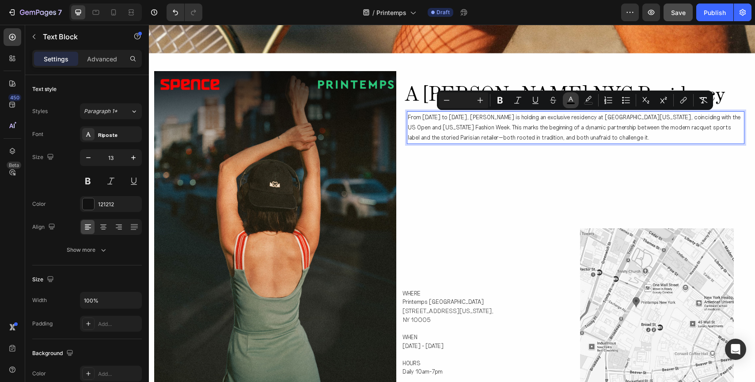
click at [567, 99] on icon "Editor contextual toolbar" at bounding box center [571, 100] width 9 height 9
type input "000000"
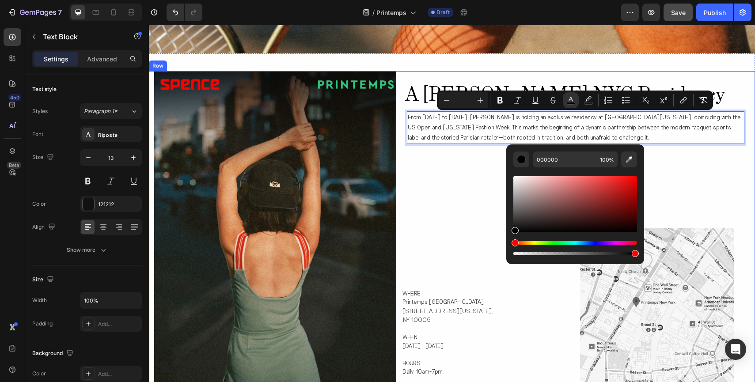
click at [464, 210] on div "A Spence NYC Residency Heading A Spence NYC Residency Heading From August 18 to…" at bounding box center [579, 232] width 354 height 323
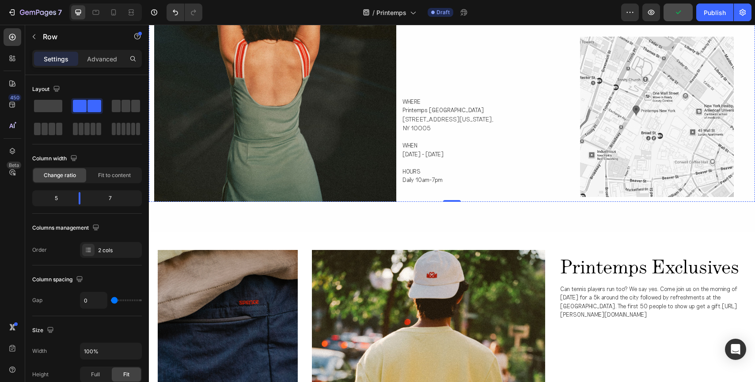
scroll to position [602, 0]
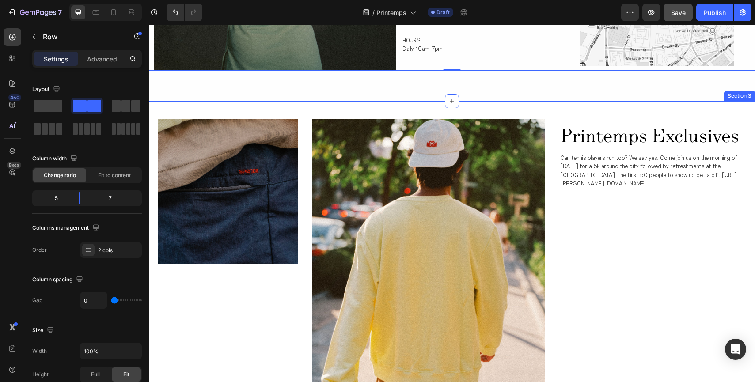
click at [583, 168] on p "Can tennis players run too? We say yes. Come join us on the morning of Friday, …" at bounding box center [652, 171] width 185 height 34
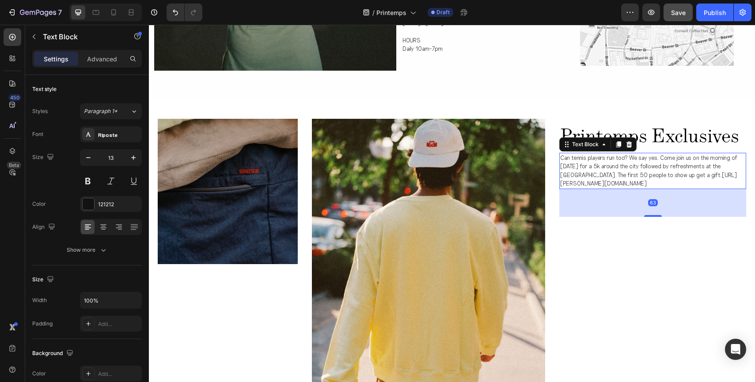
click at [583, 168] on p "Can tennis players run too? We say yes. Come join us on the morning of Friday, …" at bounding box center [652, 171] width 185 height 34
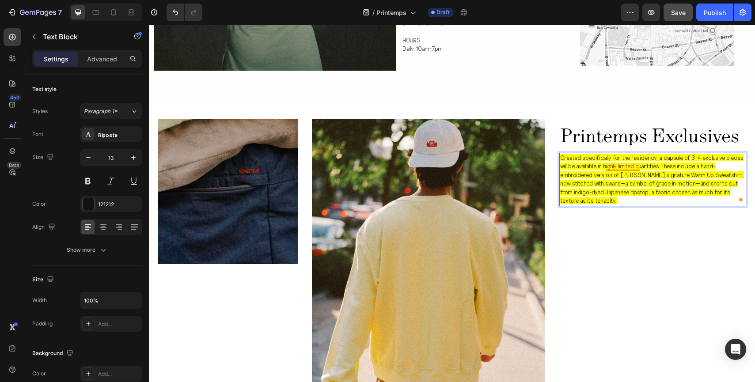
click at [622, 168] on span "Created specifically for the residency, a capsule of 3–4 exclusive pieces will …" at bounding box center [652, 179] width 184 height 50
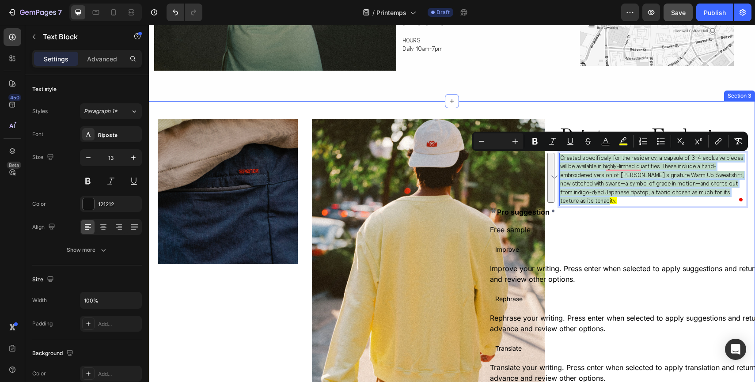
drag, startPoint x: 612, startPoint y: 202, endPoint x: 556, endPoint y: 156, distance: 72.2
click at [556, 156] on div "Image Image printemps exclusives Heading Created specifically for the residency…" at bounding box center [452, 274] width 606 height 346
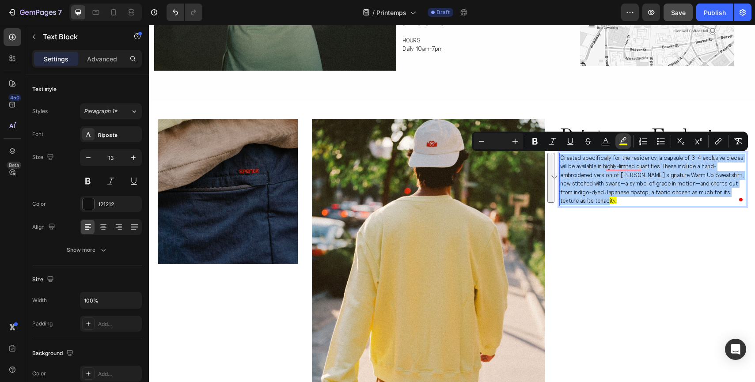
click at [625, 140] on icon "Editor contextual toolbar" at bounding box center [623, 141] width 9 height 9
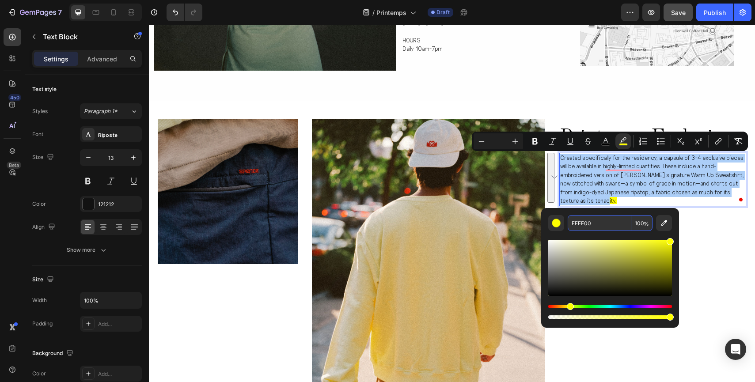
click at [636, 226] on input "100" at bounding box center [642, 223] width 21 height 16
click at [637, 226] on input "100" at bounding box center [642, 223] width 21 height 16
click at [643, 225] on input "100" at bounding box center [642, 223] width 21 height 16
type input "0"
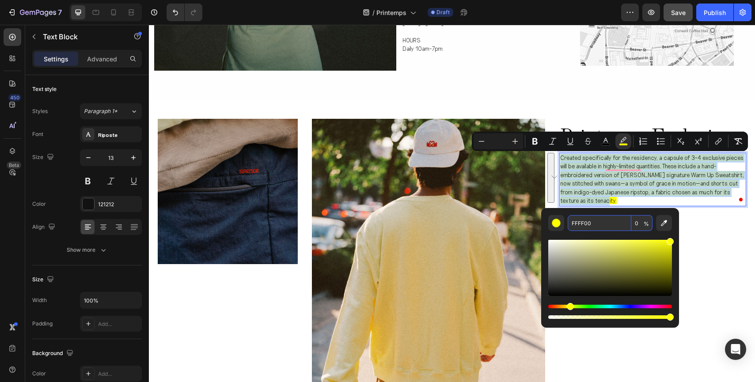
click at [707, 247] on div "printemps exclusives Heading Created specifically for the residency, a capsule …" at bounding box center [653, 274] width 187 height 311
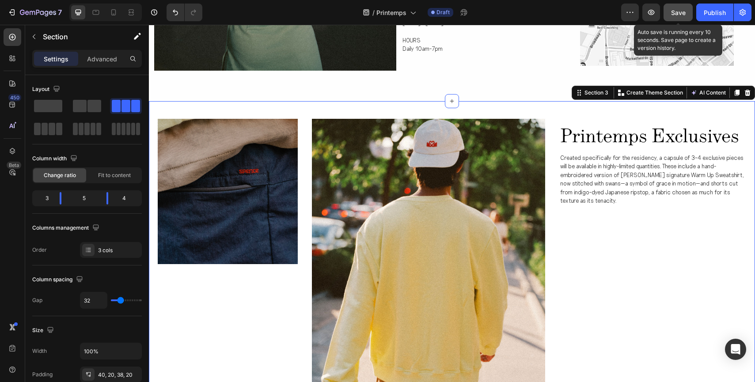
click at [671, 17] on button "Save" at bounding box center [678, 13] width 29 height 18
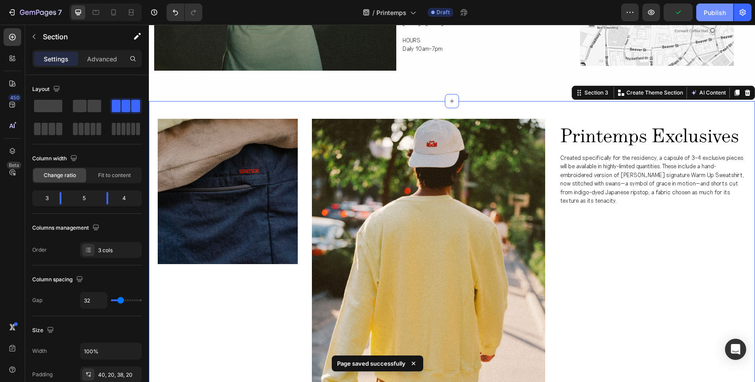
click at [709, 12] on div "Publish" at bounding box center [715, 12] width 22 height 9
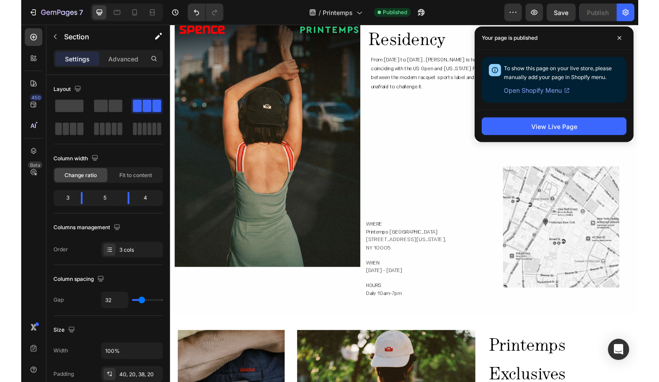
scroll to position [409, 0]
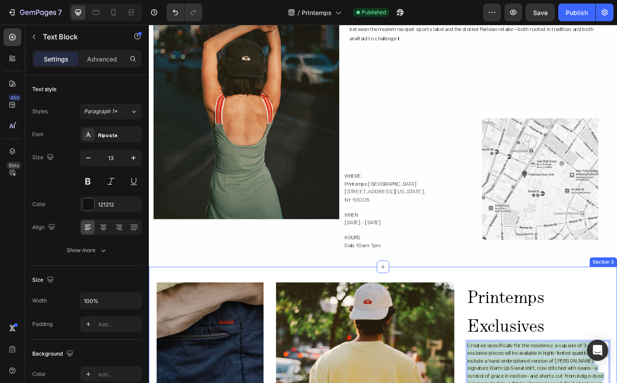
drag, startPoint x: 552, startPoint y: 405, endPoint x: 497, endPoint y: 341, distance: 84.4
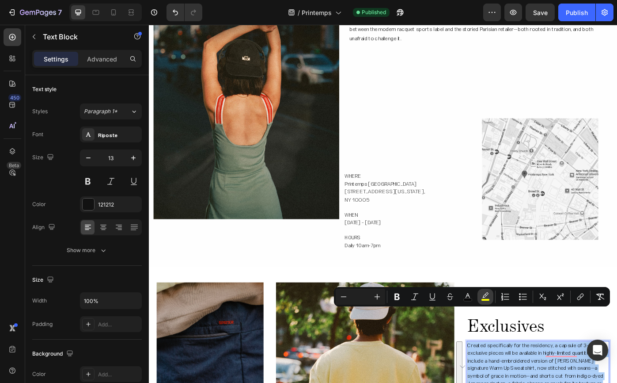
click at [486, 295] on icon "Editor contextual toolbar" at bounding box center [486, 294] width 6 height 5
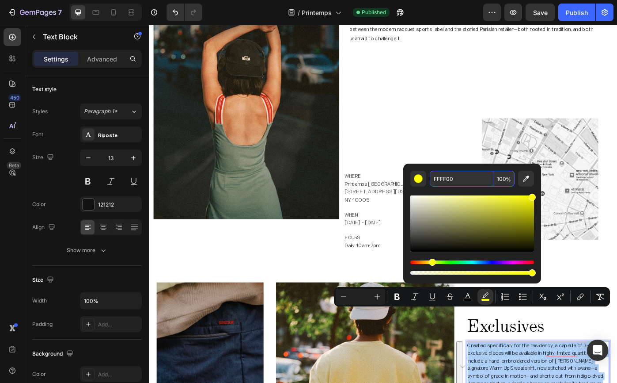
click at [509, 180] on span "%" at bounding box center [508, 180] width 5 height 10
click at [503, 179] on input "100" at bounding box center [504, 179] width 21 height 16
type input "0"
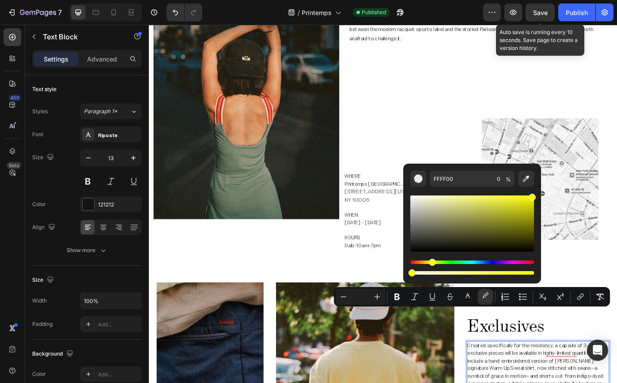
click at [544, 12] on span "Save" at bounding box center [540, 13] width 15 height 8
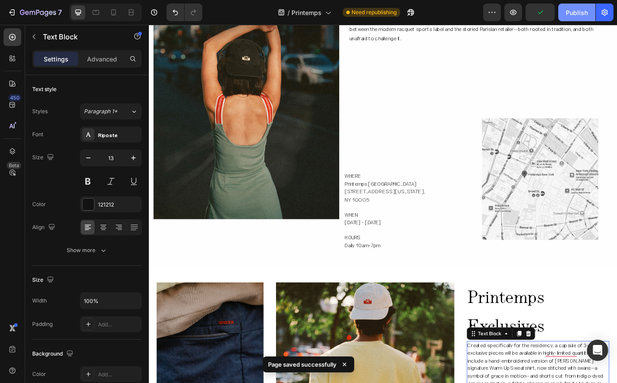
click at [578, 16] on div "Publish" at bounding box center [577, 12] width 22 height 9
